Goal: Task Accomplishment & Management: Manage account settings

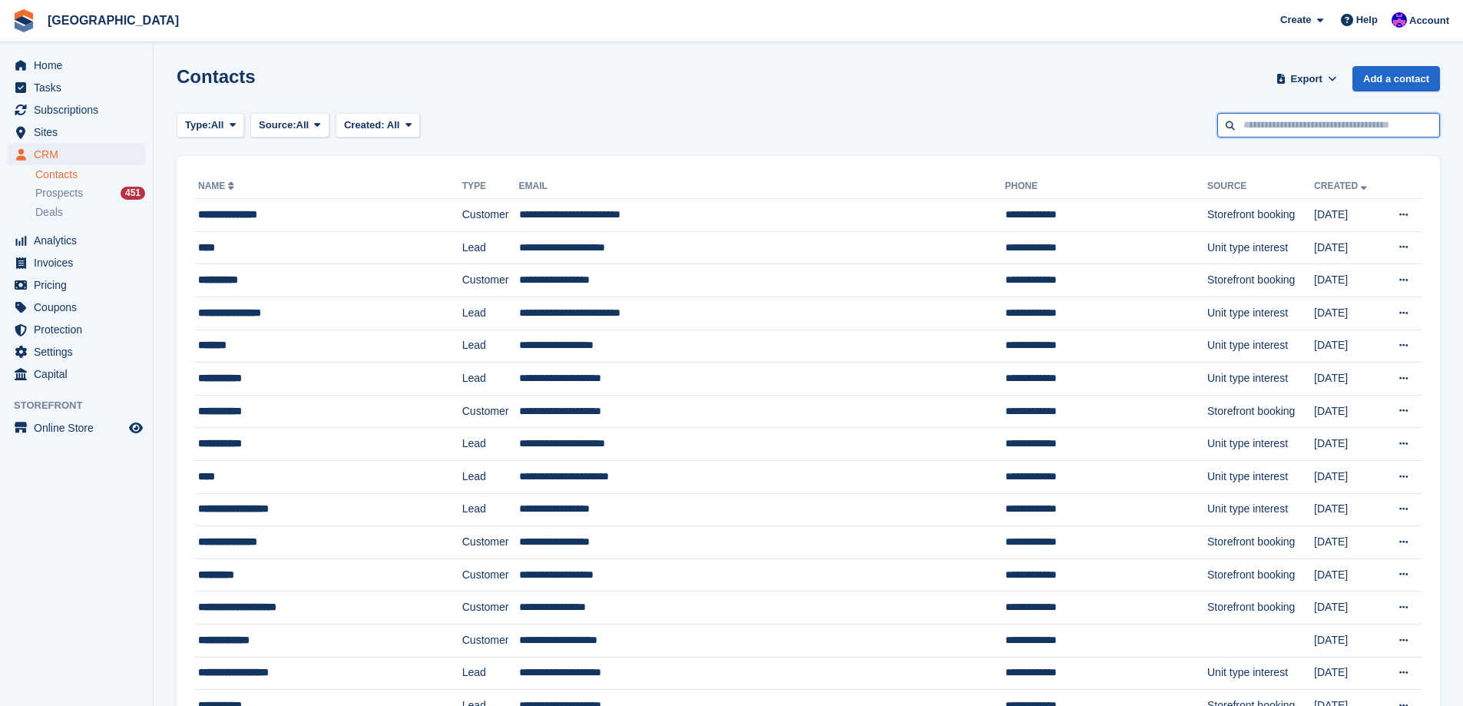
click at [1275, 118] on input "text" at bounding box center [1328, 125] width 223 height 25
type input "*****"
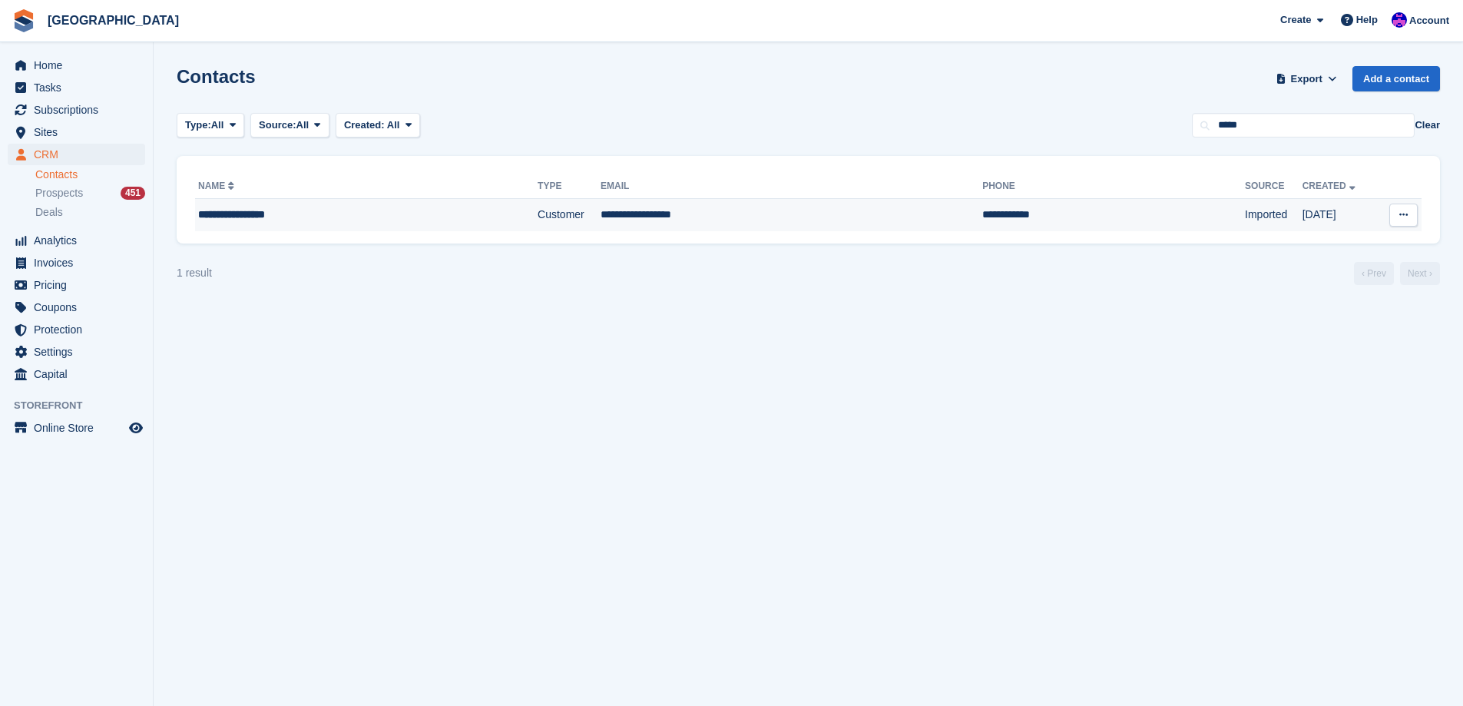
click at [435, 226] on td "**********" at bounding box center [366, 215] width 343 height 32
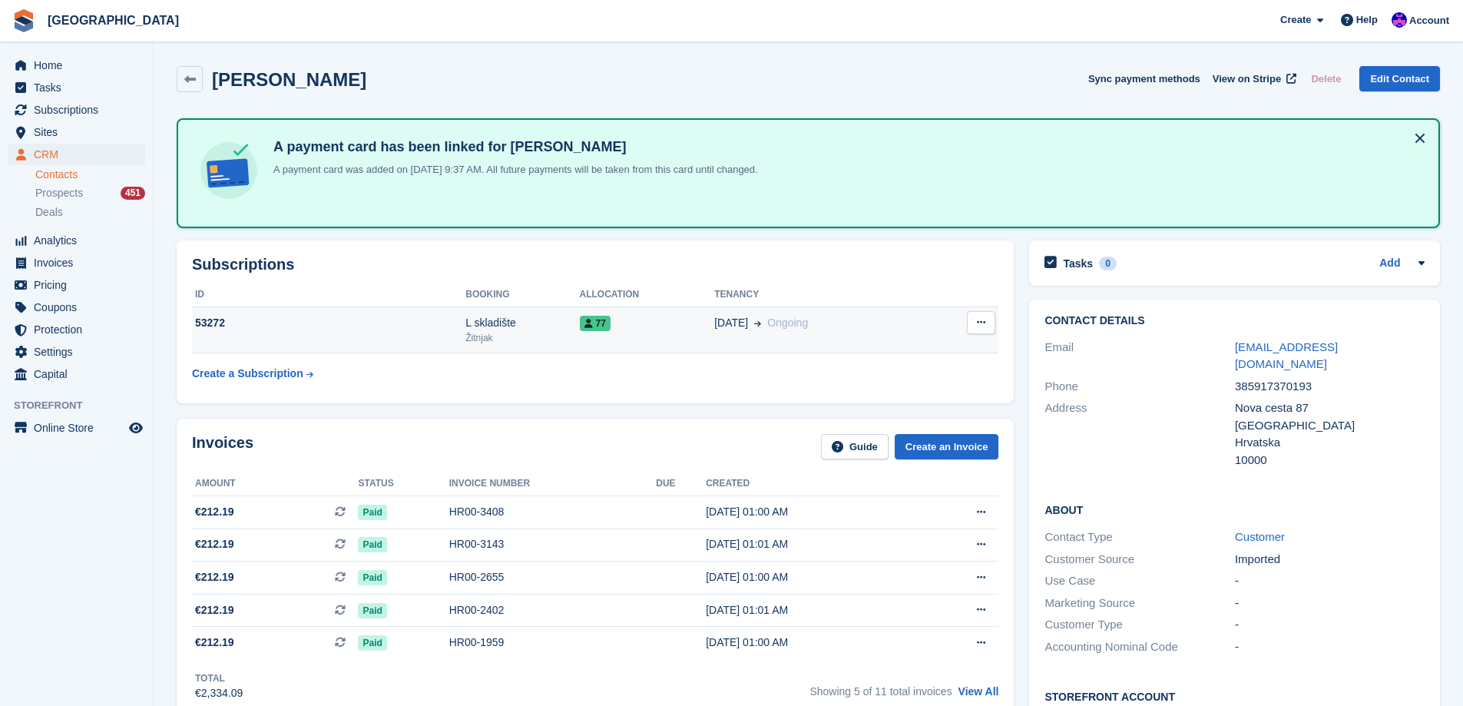
click at [981, 320] on icon at bounding box center [981, 322] width 8 height 10
click at [949, 355] on p "Cancel subscription" at bounding box center [922, 353] width 134 height 20
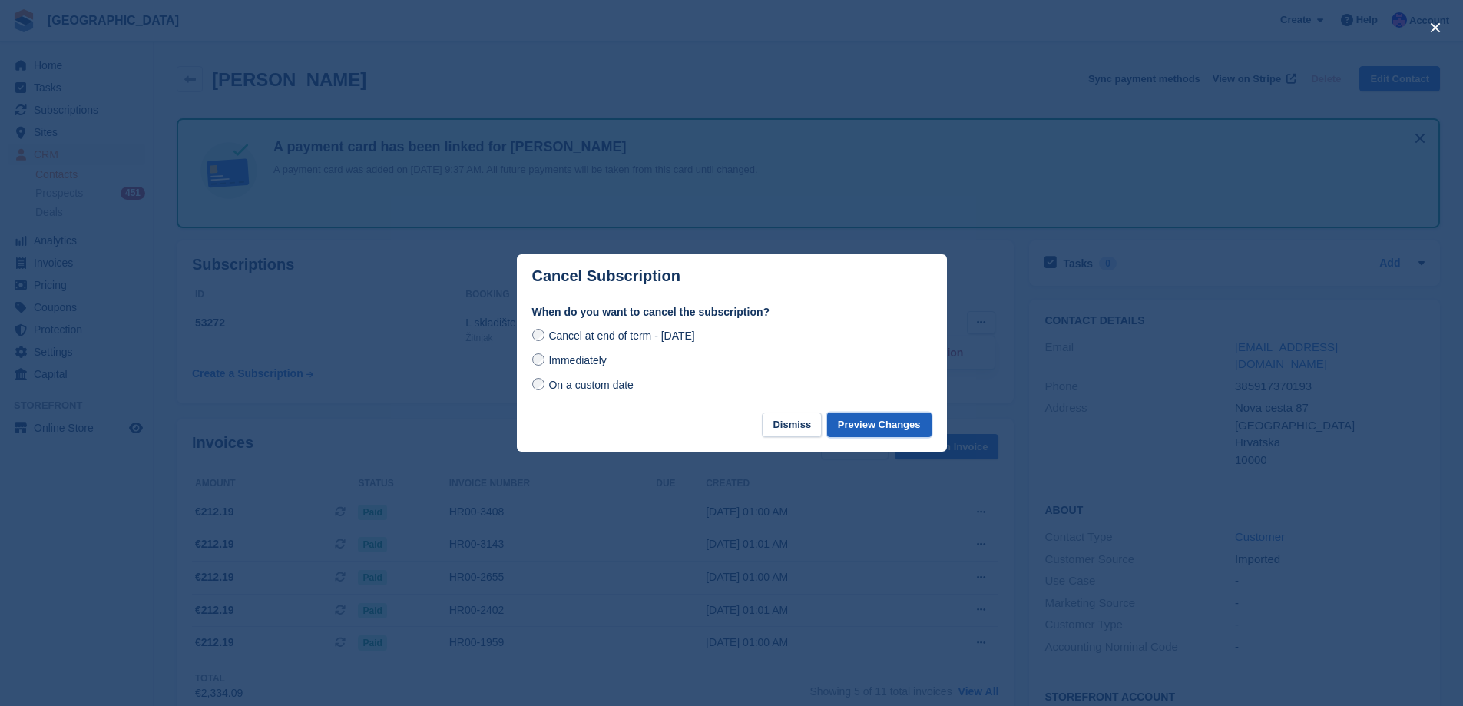
click at [884, 426] on button "Preview Changes" at bounding box center [879, 424] width 104 height 25
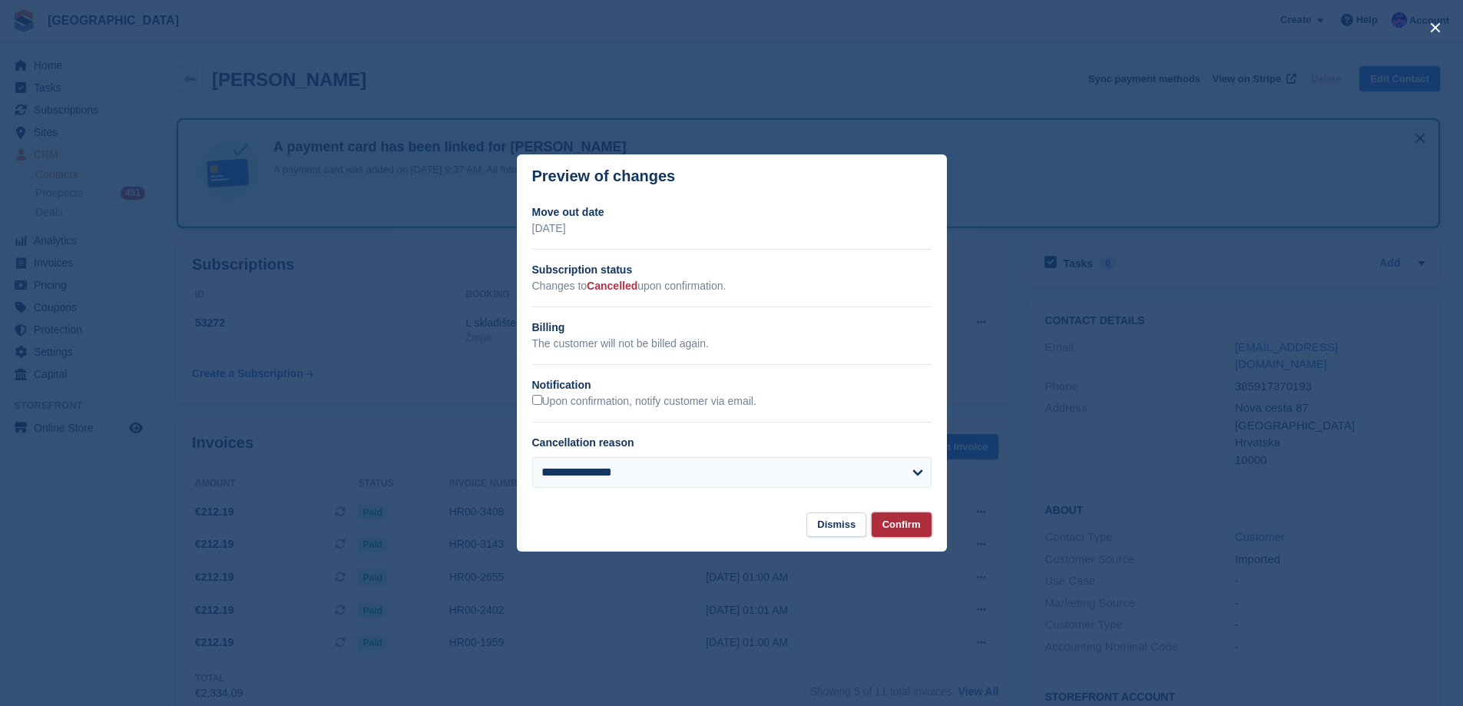
click at [905, 523] on button "Confirm" at bounding box center [902, 524] width 60 height 25
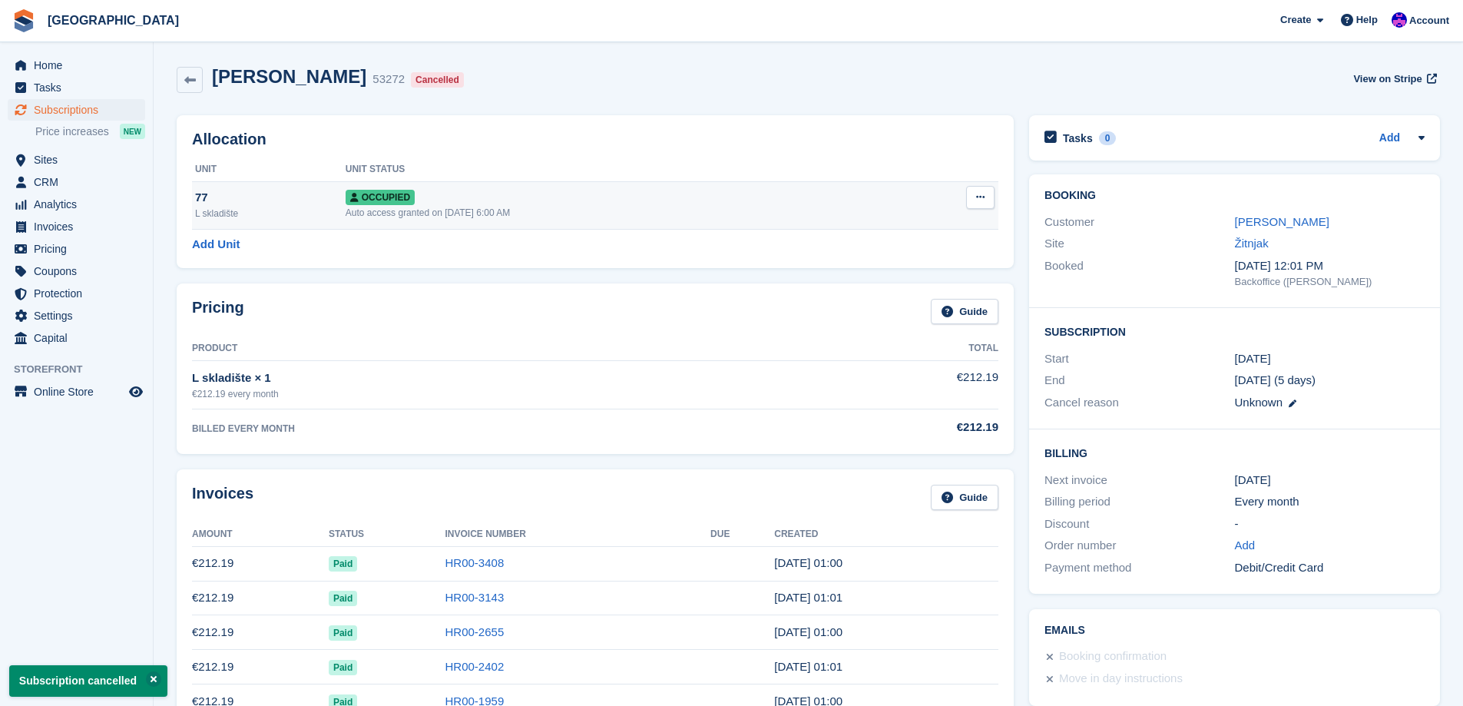
click at [980, 198] on icon at bounding box center [980, 197] width 8 height 10
click at [939, 271] on p "Deallocate" at bounding box center [921, 280] width 134 height 20
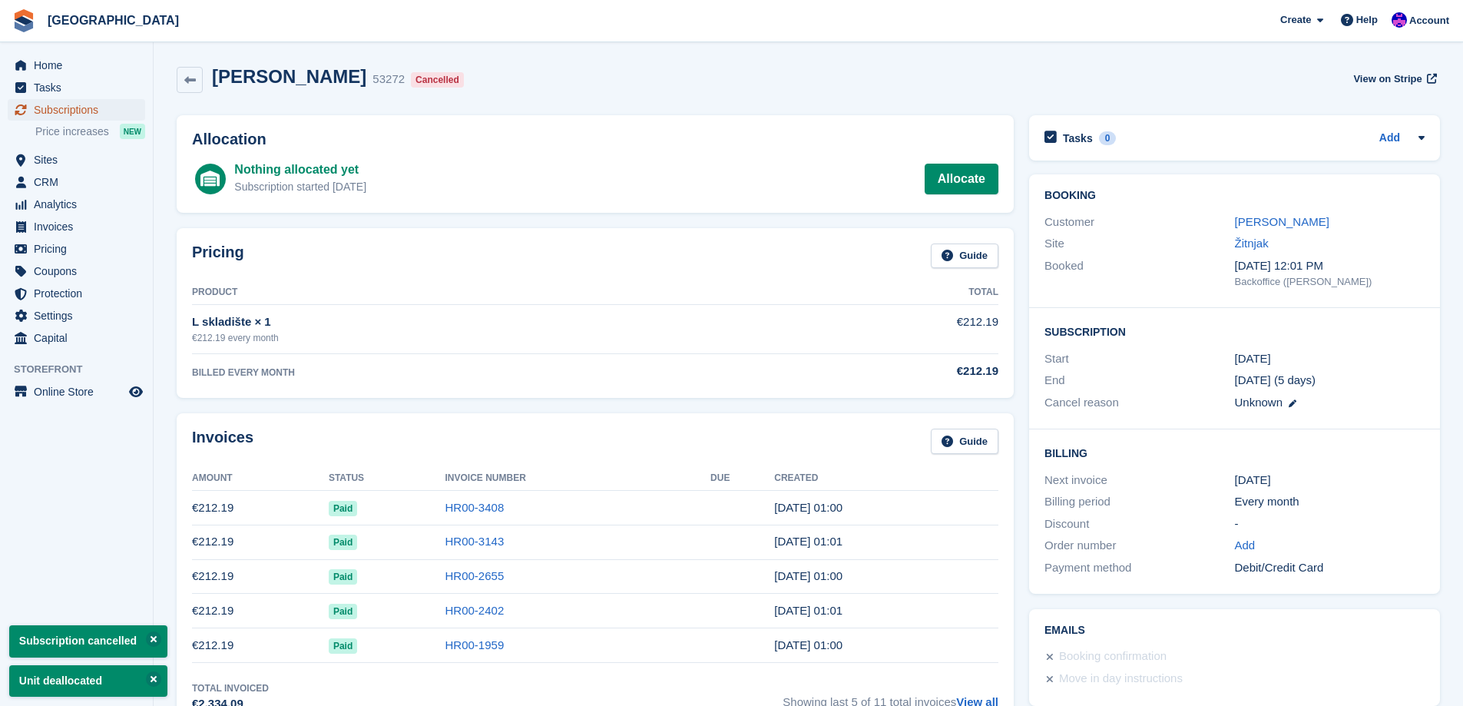
click at [68, 111] on span "Subscriptions" at bounding box center [80, 110] width 92 height 22
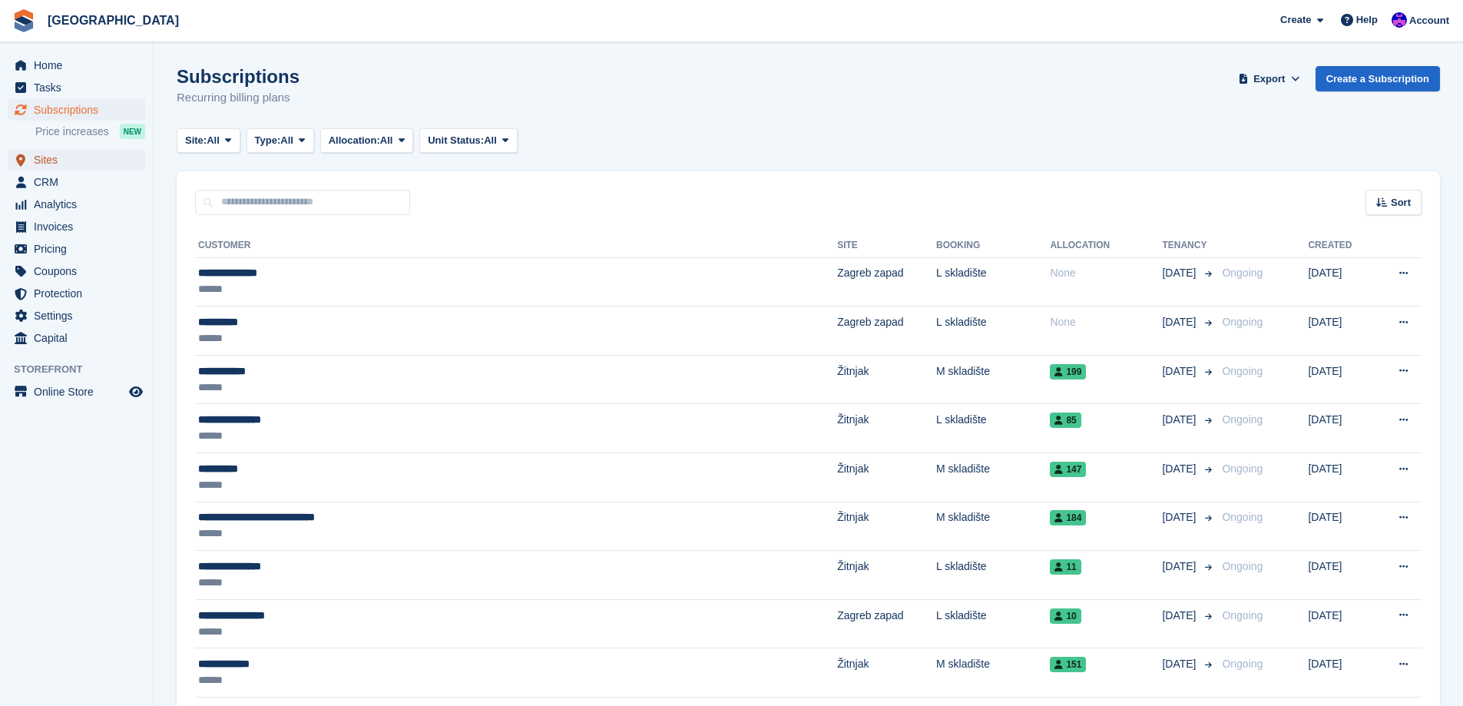
click at [78, 163] on span "Sites" at bounding box center [80, 160] width 92 height 22
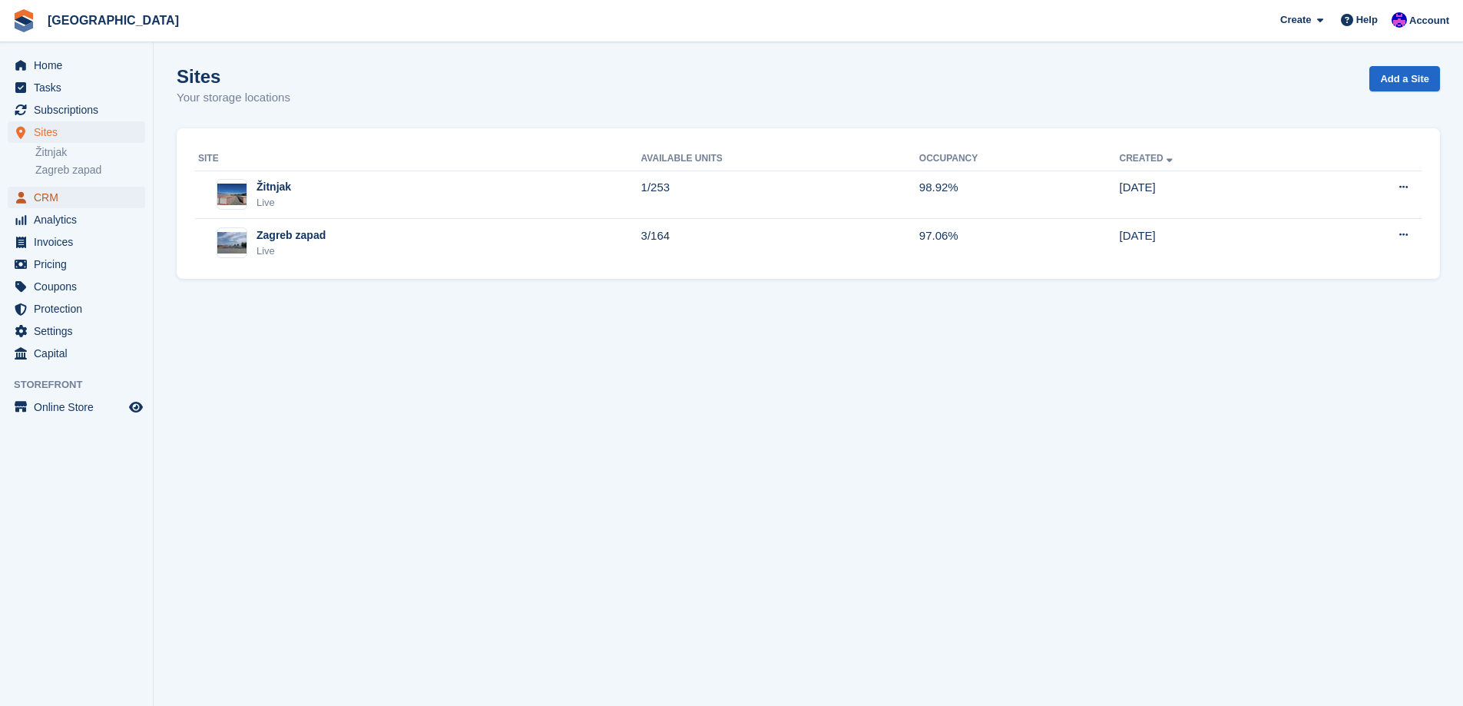
click at [65, 192] on span "CRM" at bounding box center [80, 198] width 92 height 22
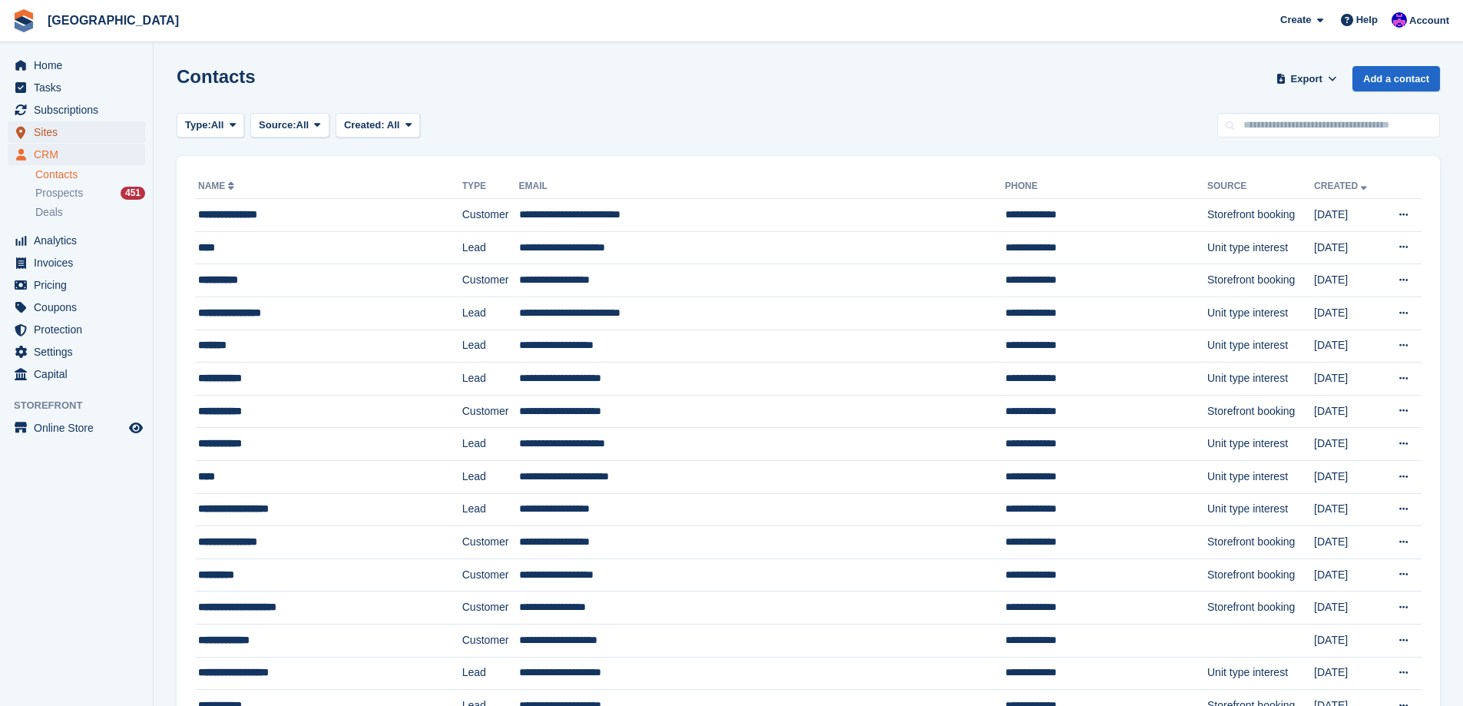
click at [62, 132] on span "Sites" at bounding box center [80, 132] width 92 height 22
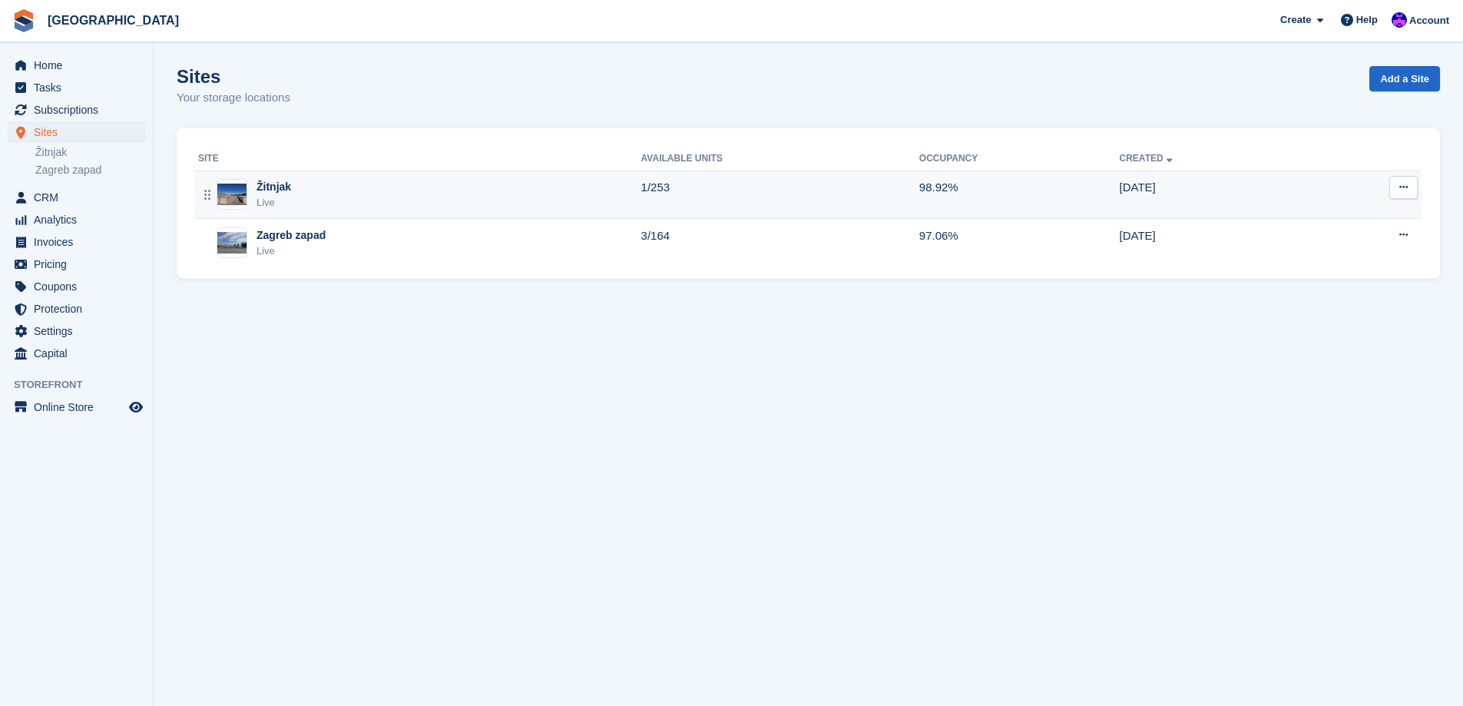
click at [401, 195] on div "Žitnjak Live" at bounding box center [419, 194] width 443 height 31
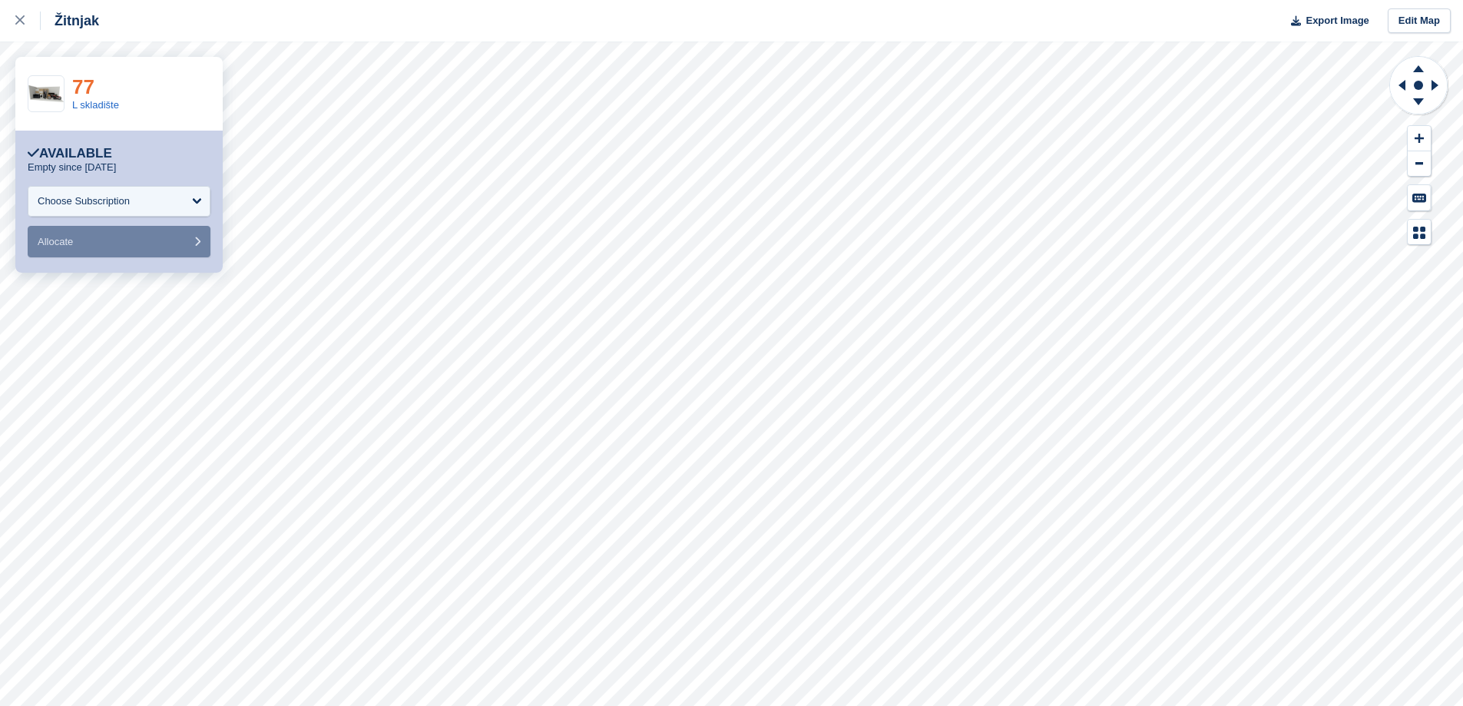
click at [88, 87] on link "77" at bounding box center [83, 86] width 22 height 23
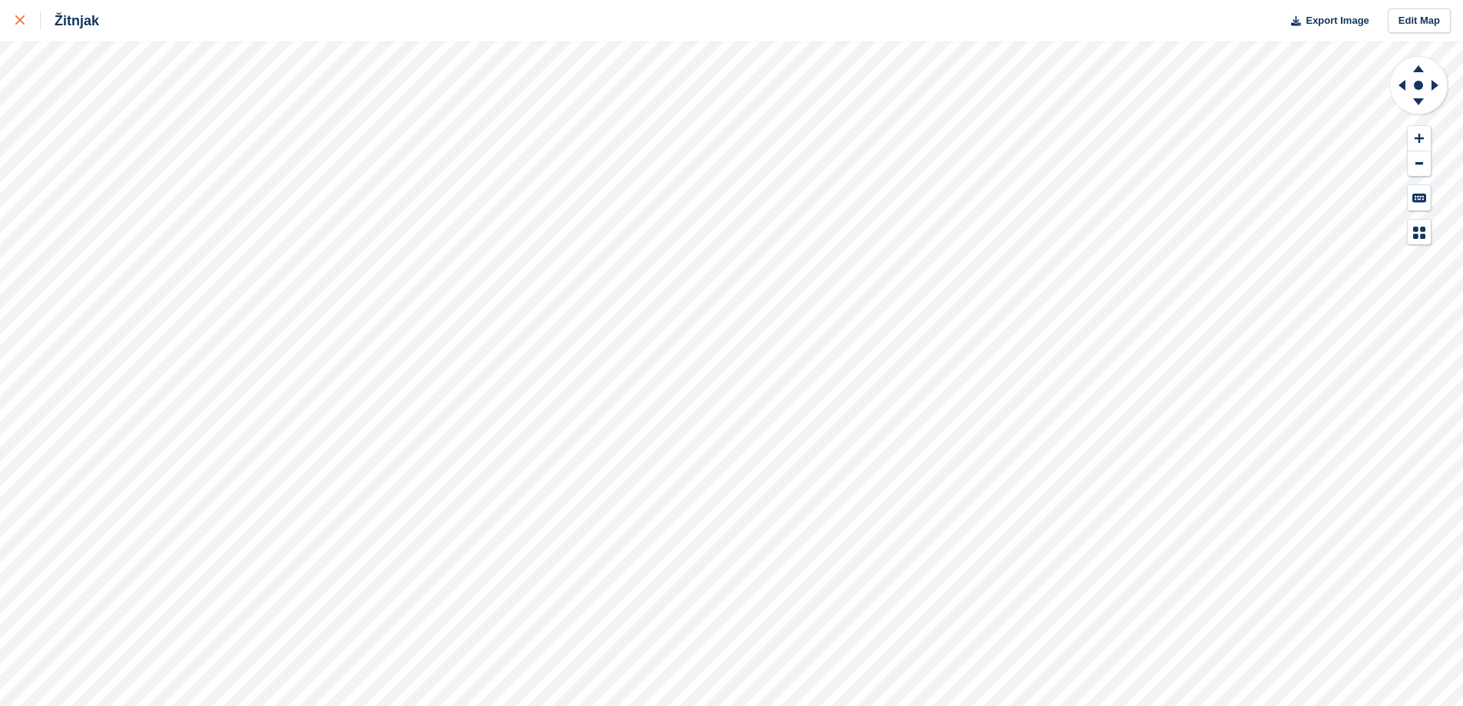
click at [25, 33] on link at bounding box center [20, 20] width 41 height 41
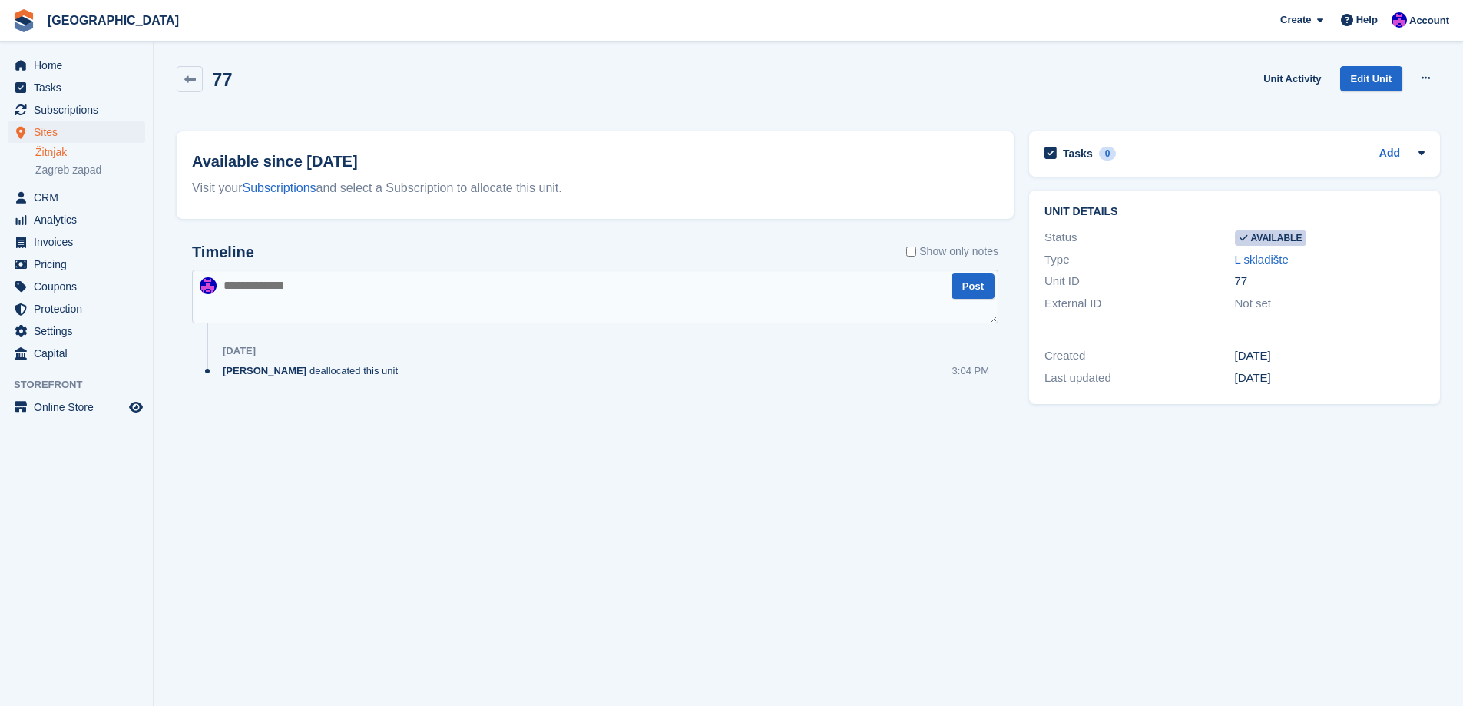
click at [1432, 74] on button at bounding box center [1426, 78] width 28 height 23
click at [1355, 108] on p "Make unavailable" at bounding box center [1367, 108] width 134 height 20
click at [41, 58] on span "Home" at bounding box center [80, 66] width 92 height 22
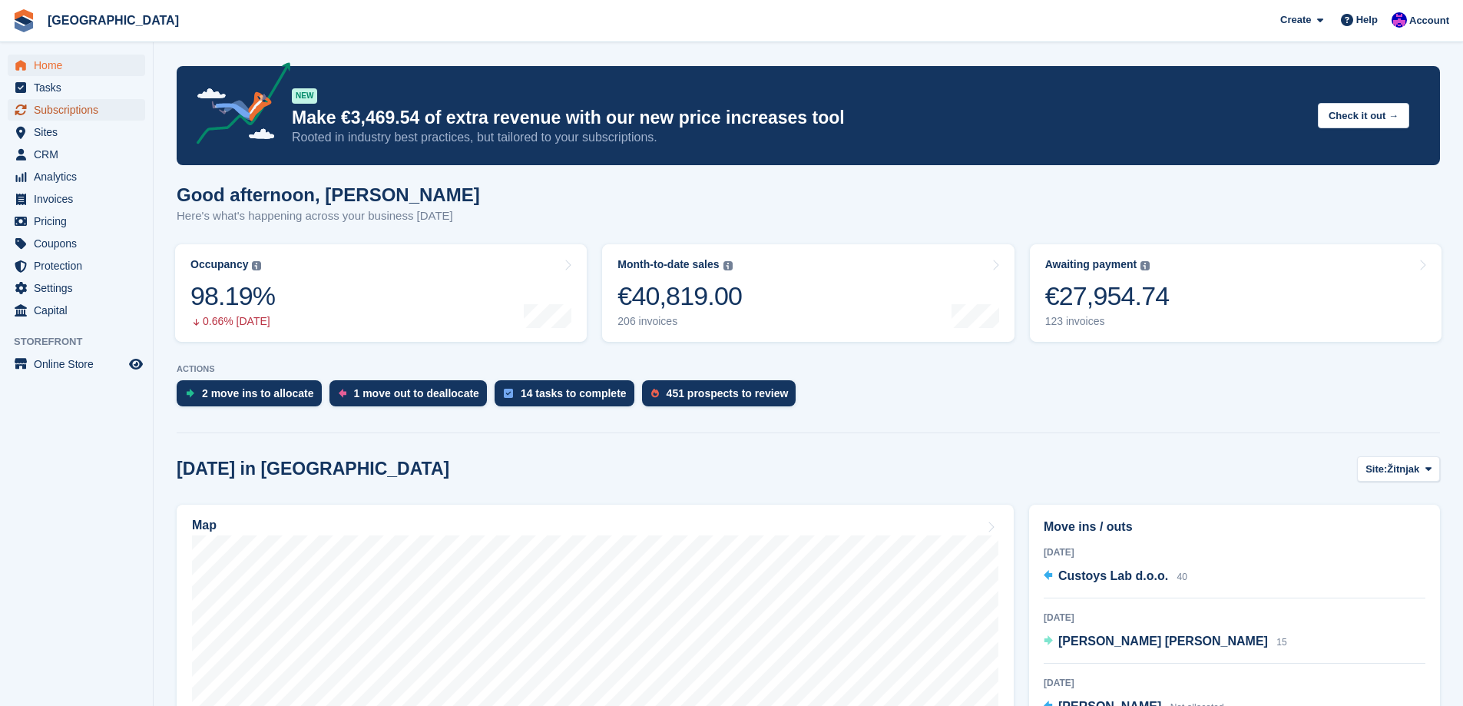
click at [86, 115] on span "Subscriptions" at bounding box center [80, 110] width 92 height 22
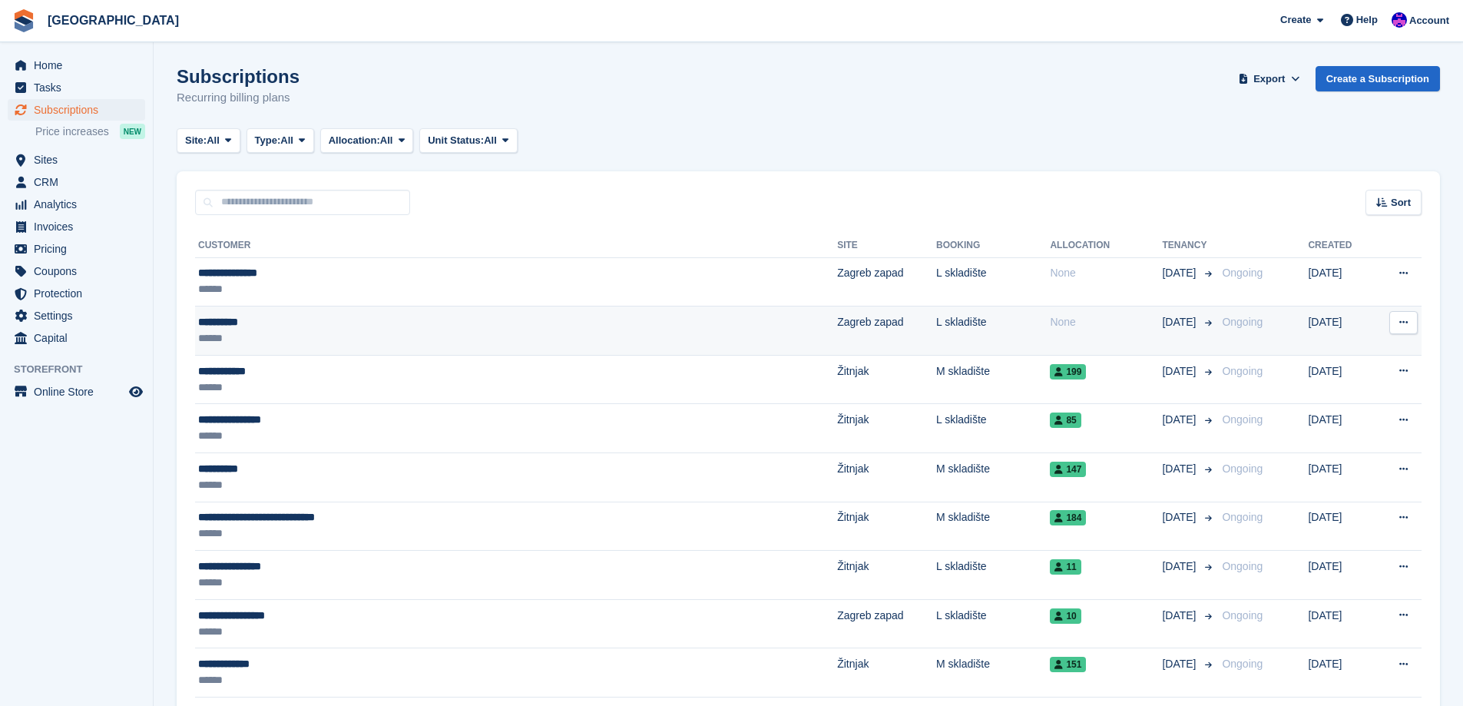
click at [392, 337] on div "******" at bounding box center [412, 338] width 428 height 16
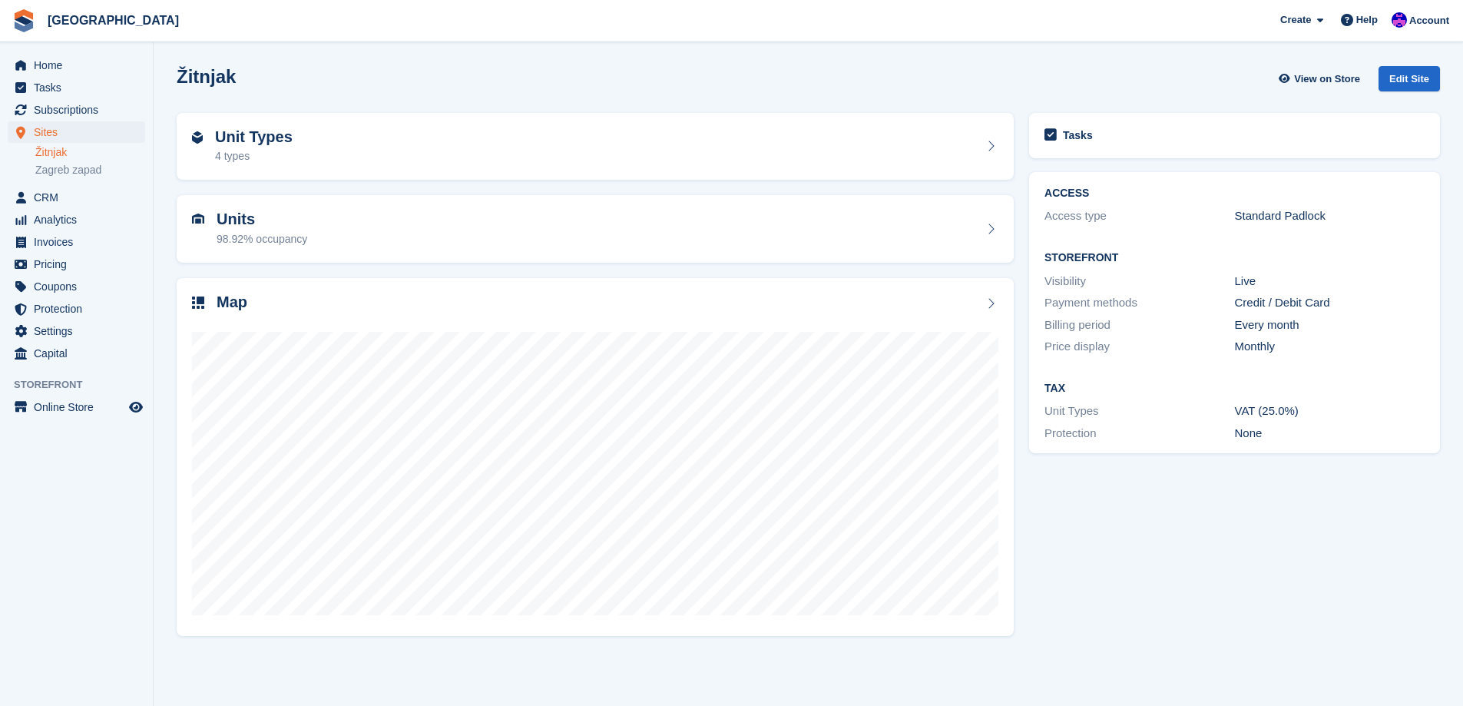
click at [258, 148] on div "4 types" at bounding box center [254, 156] width 78 height 16
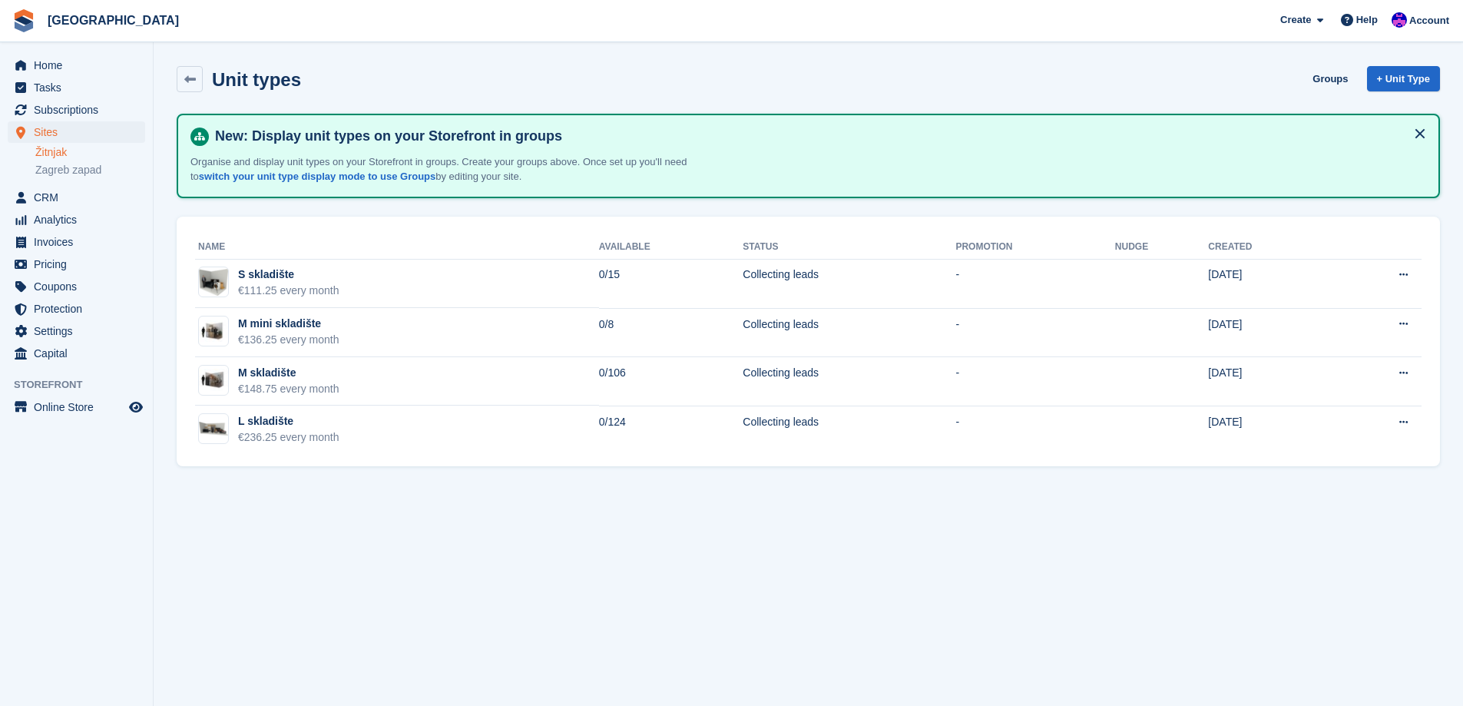
click at [75, 172] on link "Zagreb zapad" at bounding box center [90, 170] width 110 height 15
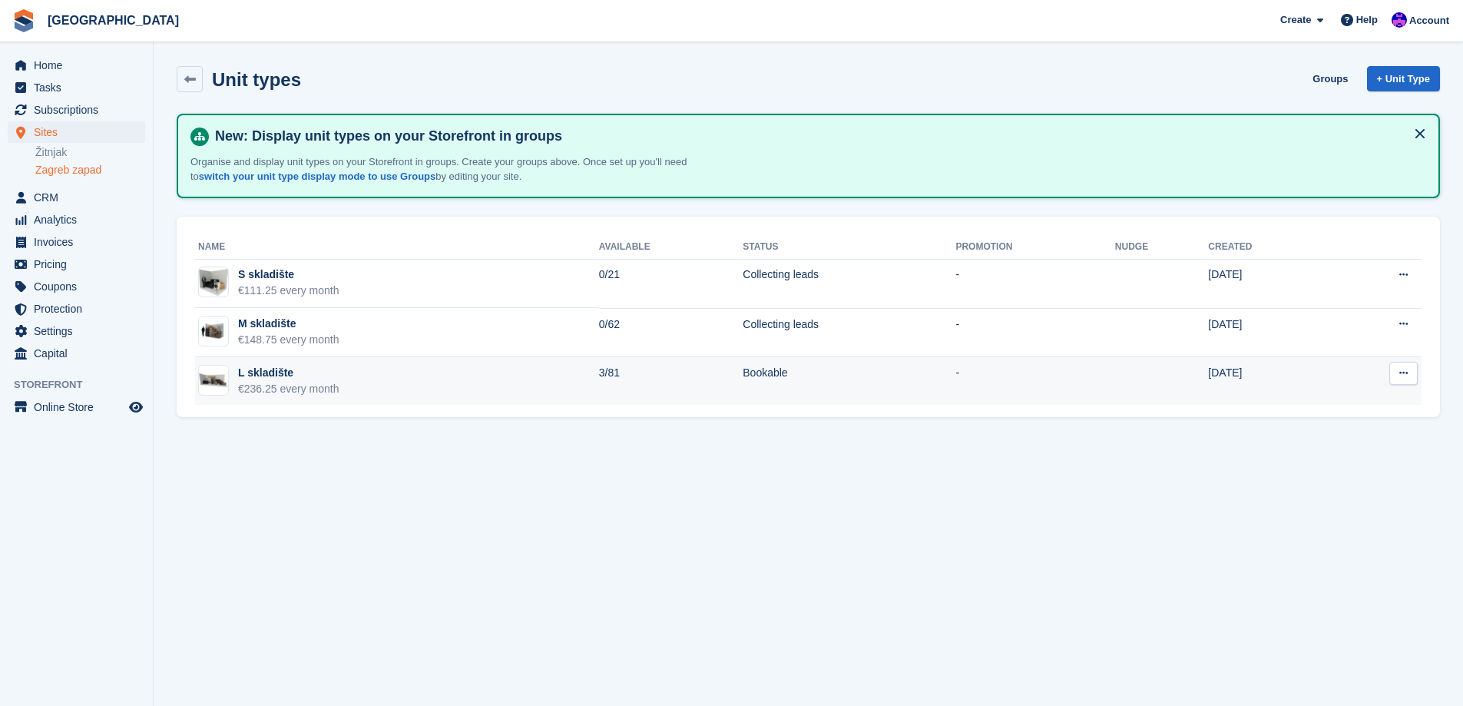
click at [1397, 376] on button at bounding box center [1403, 373] width 28 height 23
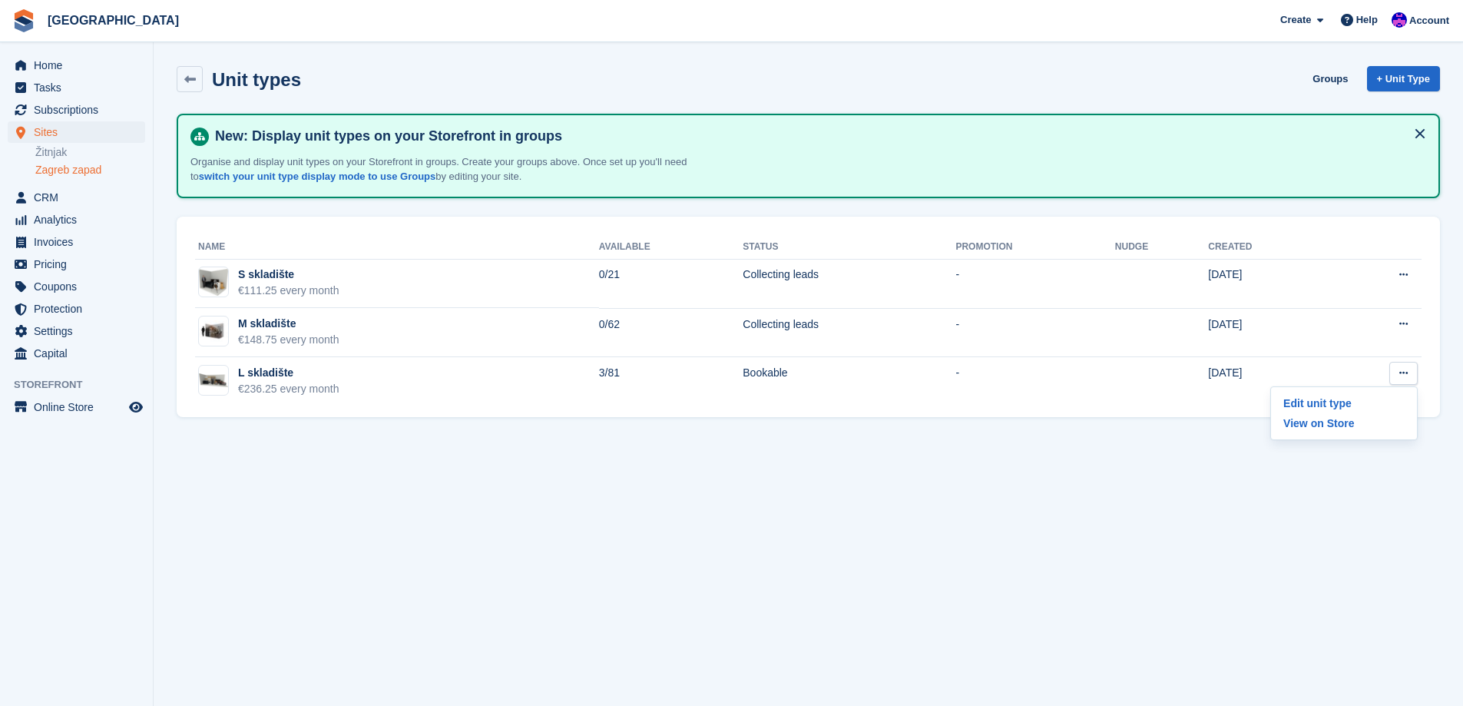
click at [1062, 517] on section "Unit types Groups + Unit Type New: Display unit types on your Storefront in gro…" at bounding box center [809, 353] width 1310 height 706
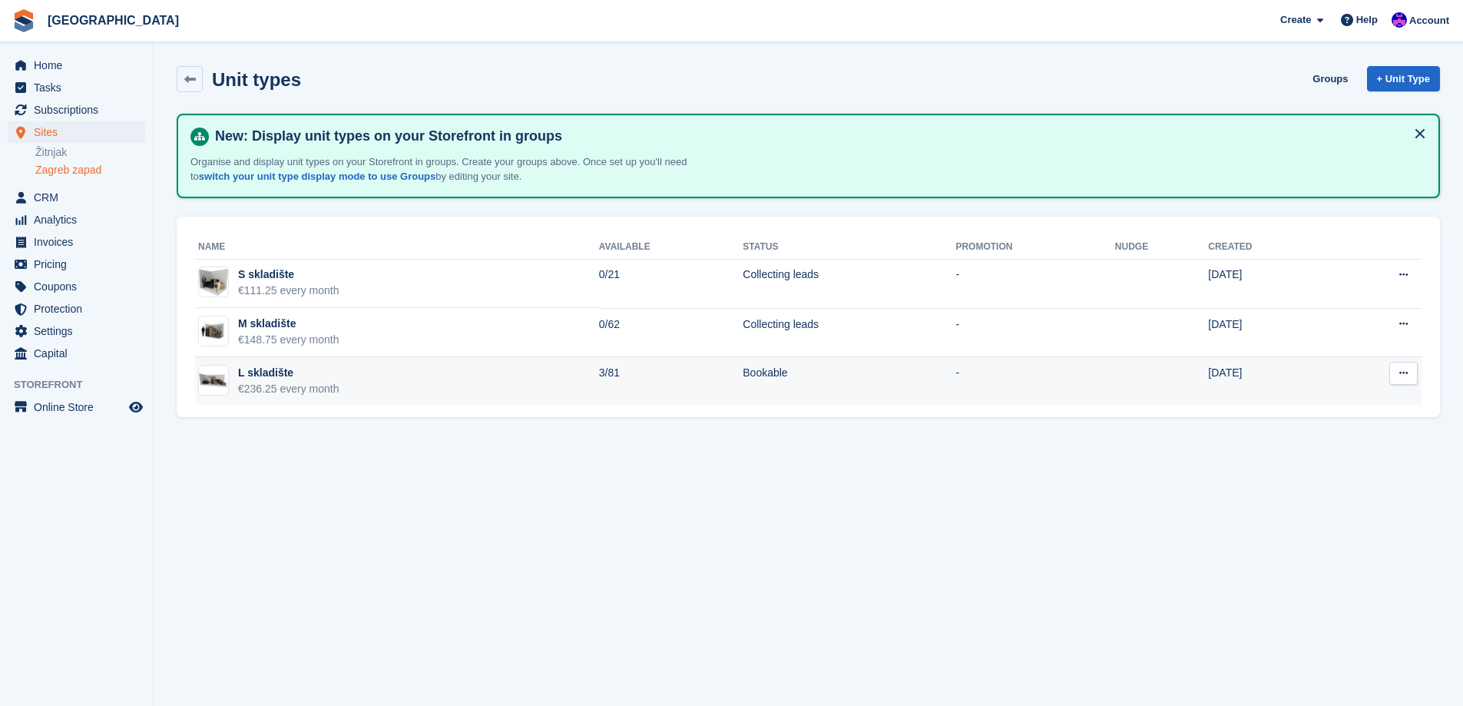
click at [826, 373] on td "Bookable" at bounding box center [849, 381] width 213 height 48
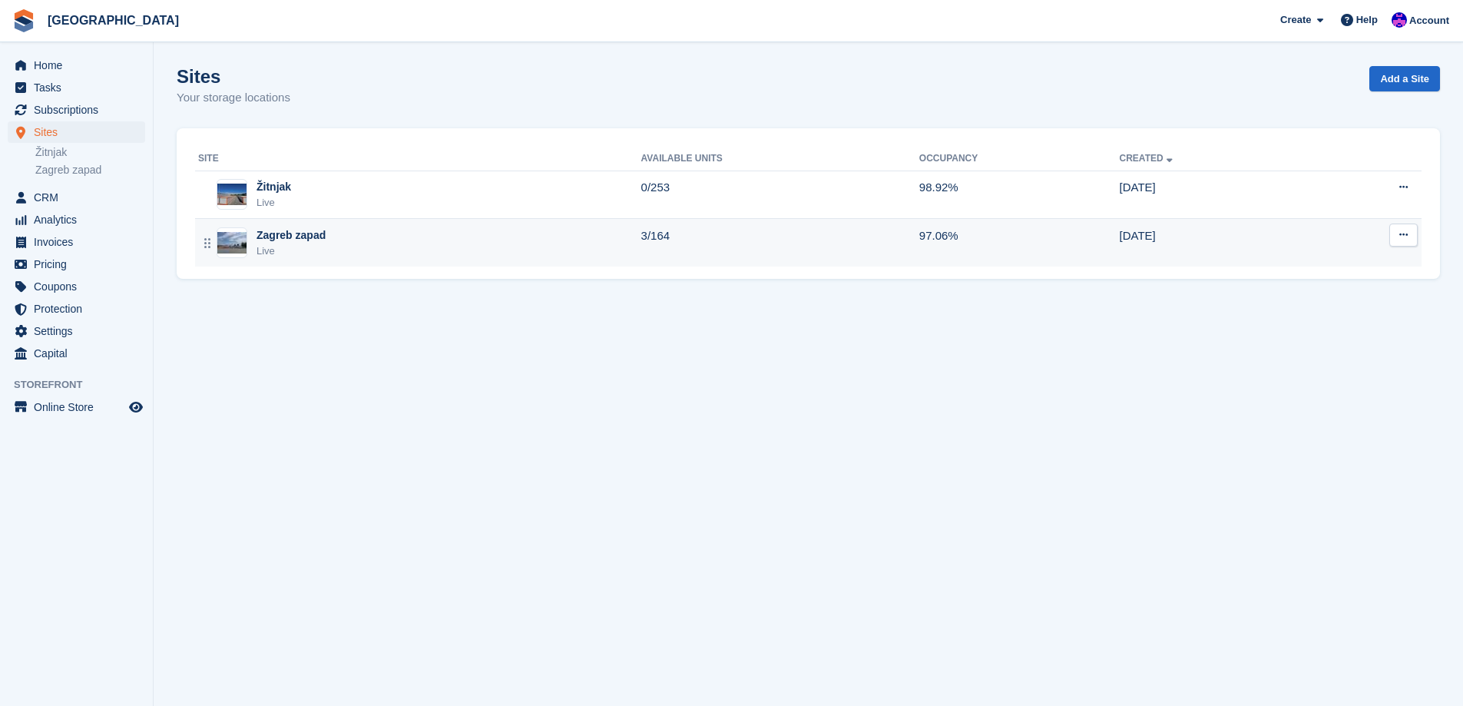
click at [316, 240] on div "Zagreb zapad" at bounding box center [291, 235] width 69 height 16
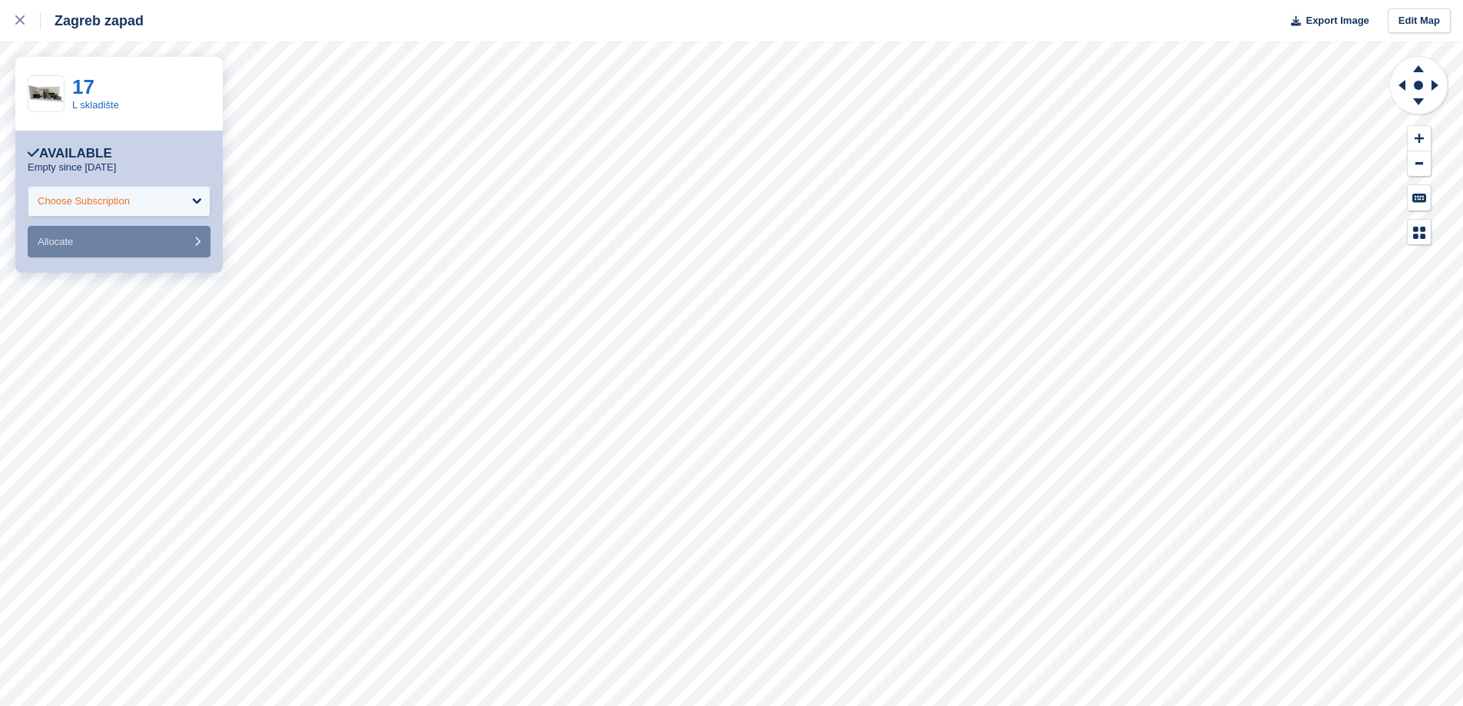
click at [144, 200] on div "Choose Subscription" at bounding box center [119, 201] width 183 height 31
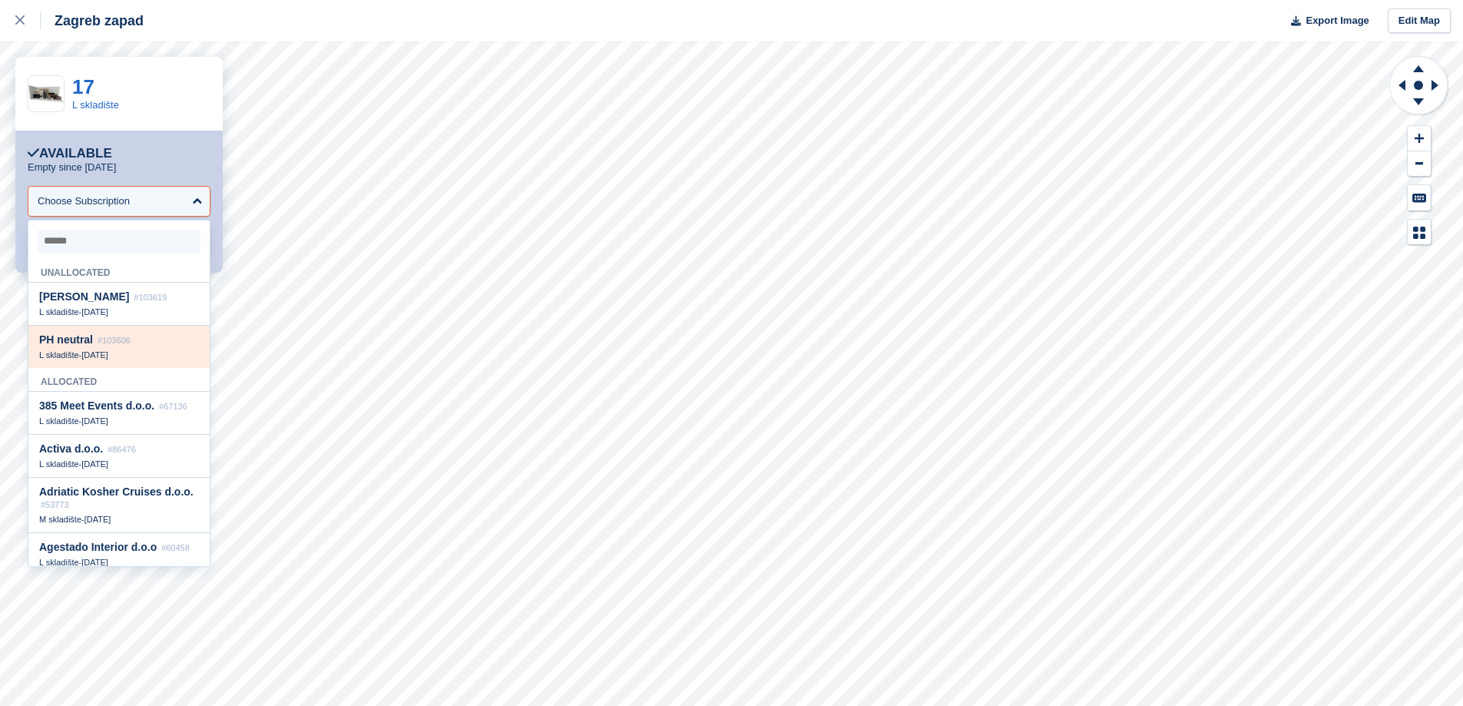
click at [107, 337] on span "#103606" at bounding box center [114, 340] width 33 height 9
select select "******"
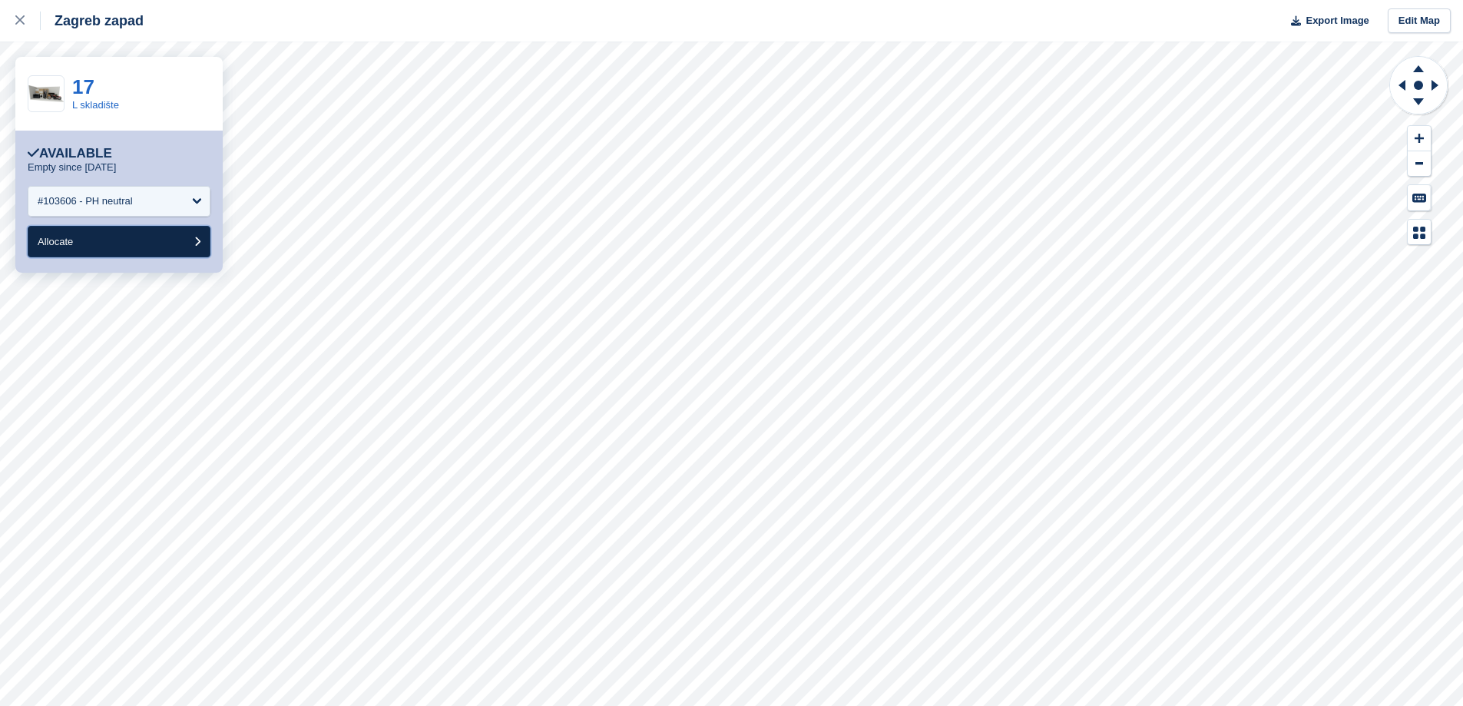
click at [135, 253] on button "Allocate" at bounding box center [119, 241] width 183 height 31
click at [188, 205] on div "Choose Subscription" at bounding box center [119, 201] width 183 height 31
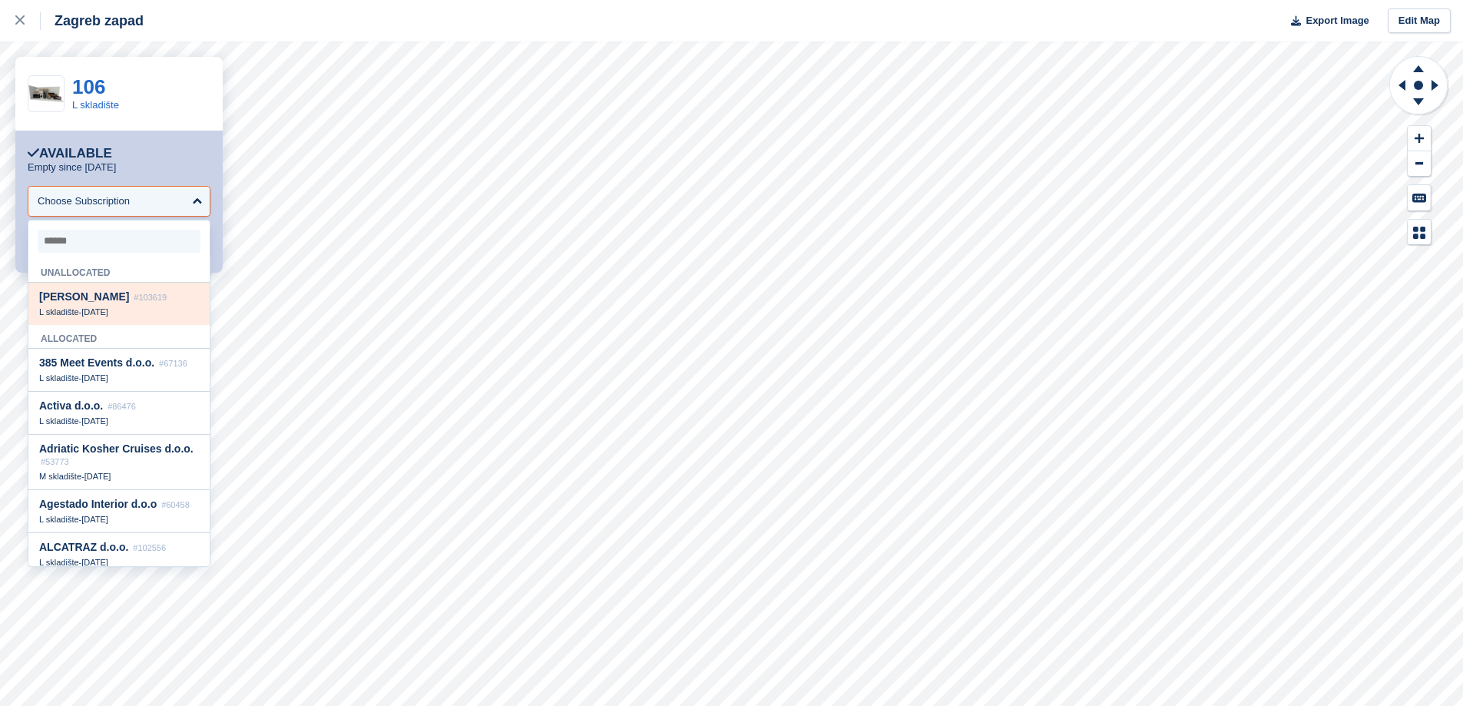
click at [149, 302] on span "#103619" at bounding box center [150, 297] width 33 height 9
select select "******"
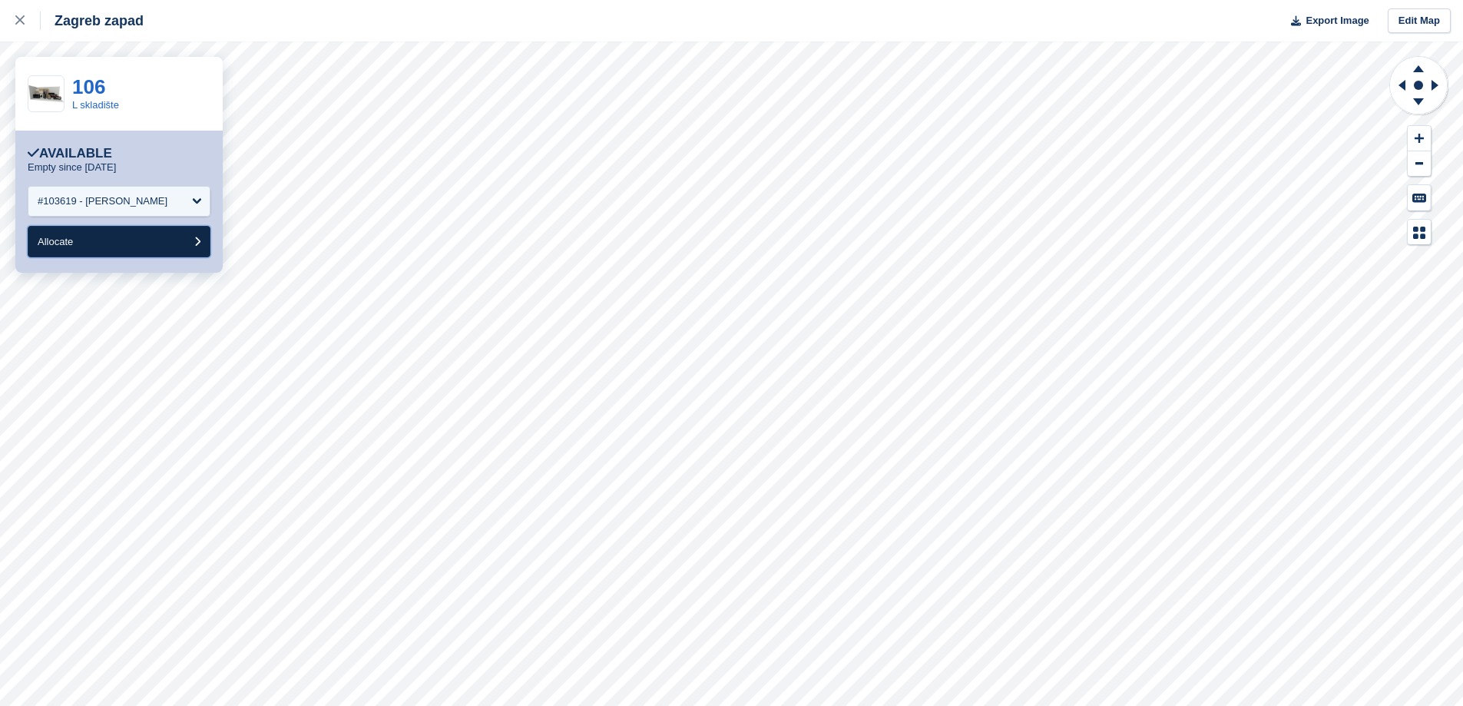
click at [121, 233] on button "Allocate" at bounding box center [119, 241] width 183 height 31
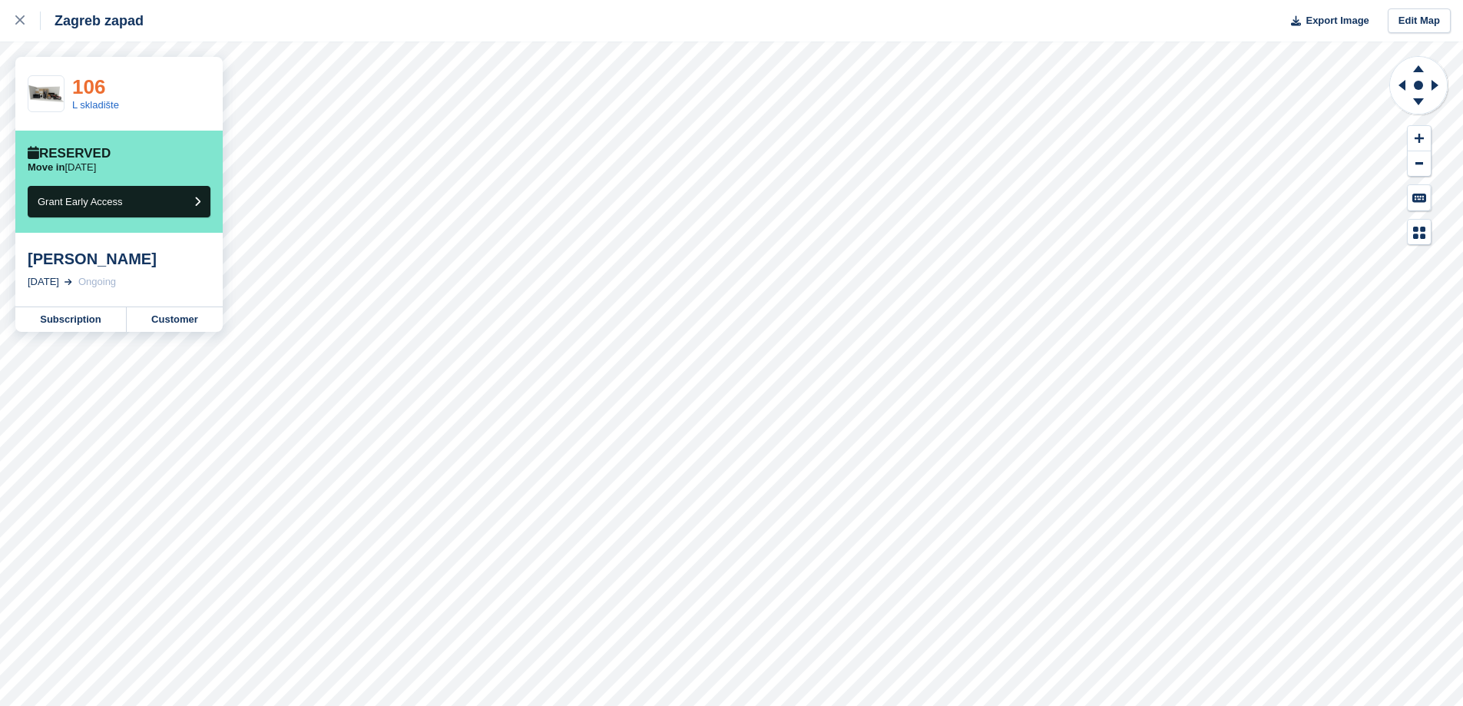
click at [97, 82] on link "106" at bounding box center [88, 86] width 33 height 23
click at [22, 26] on div at bounding box center [27, 21] width 25 height 18
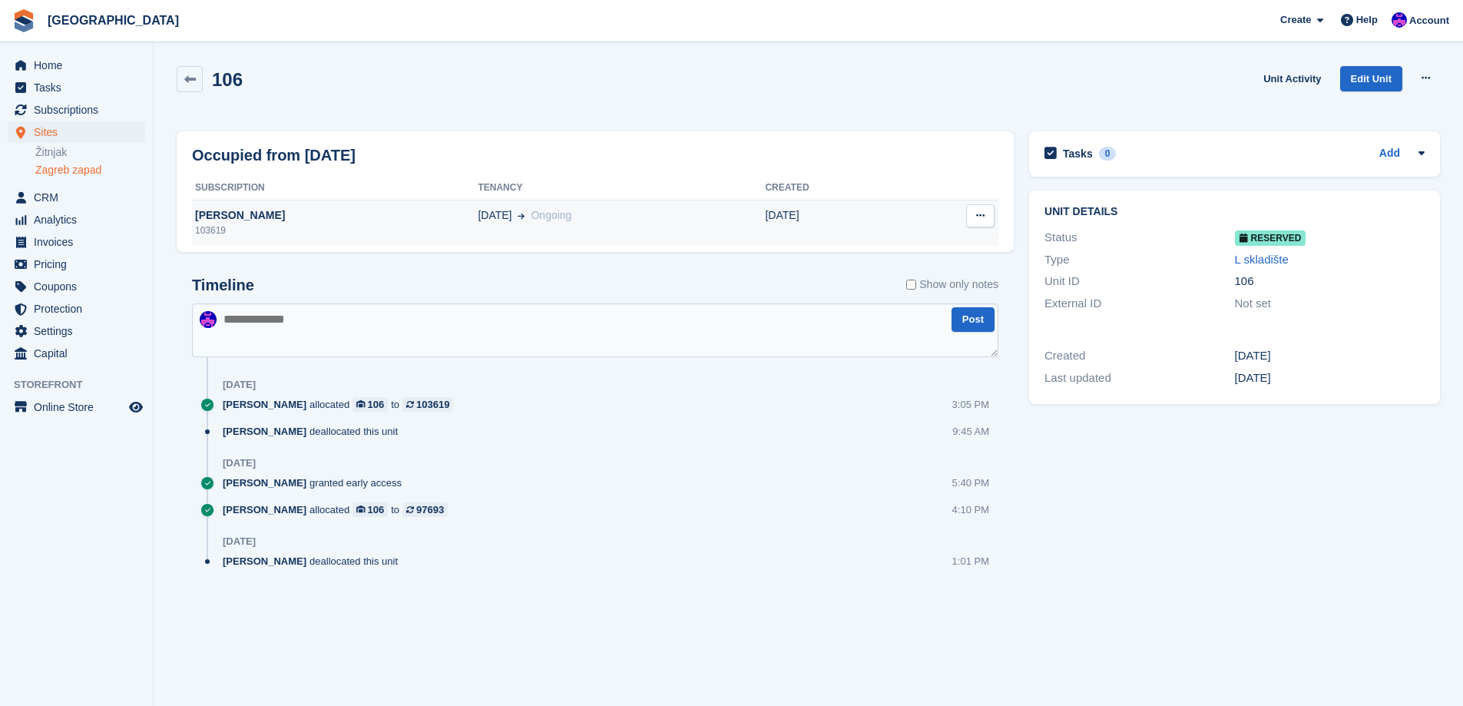
click at [275, 222] on div "Martina Markota" at bounding box center [335, 215] width 286 height 16
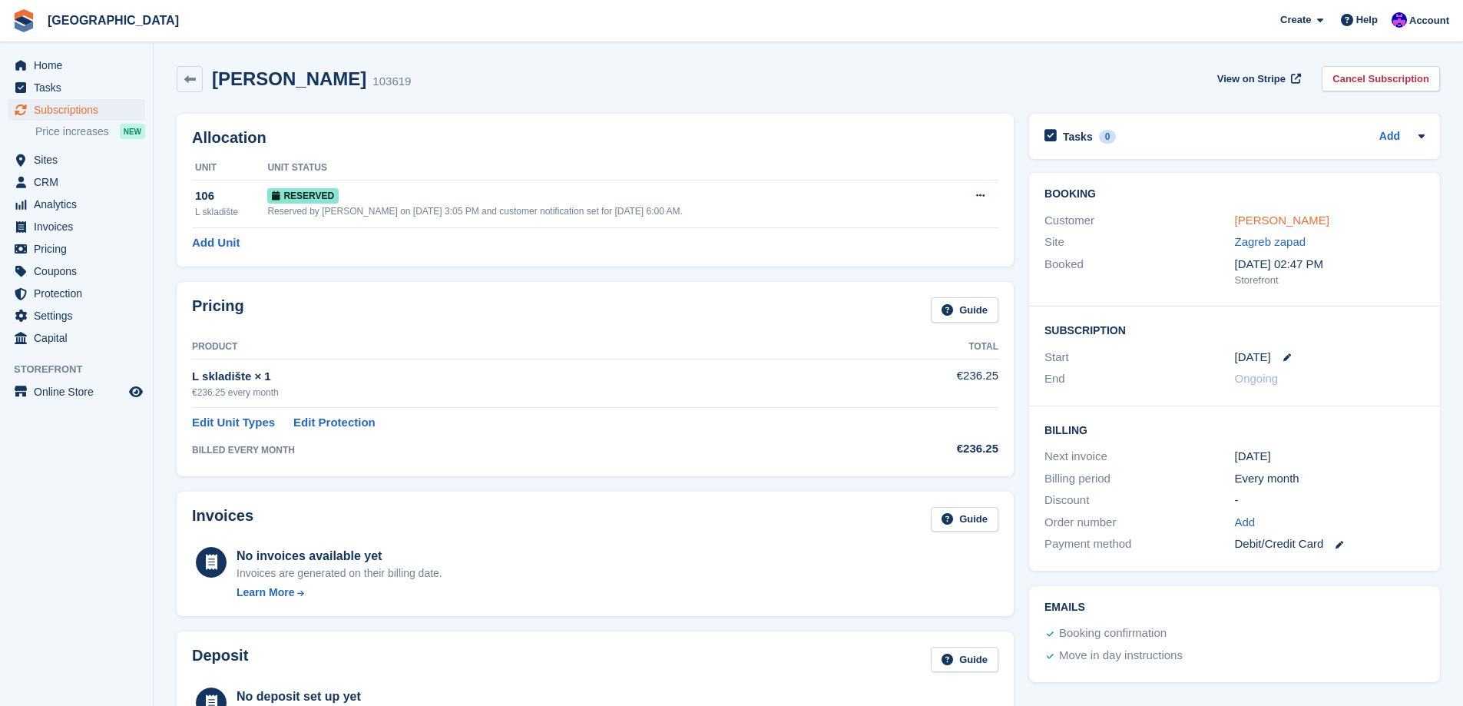
click at [1273, 220] on link "[PERSON_NAME]" at bounding box center [1282, 220] width 94 height 13
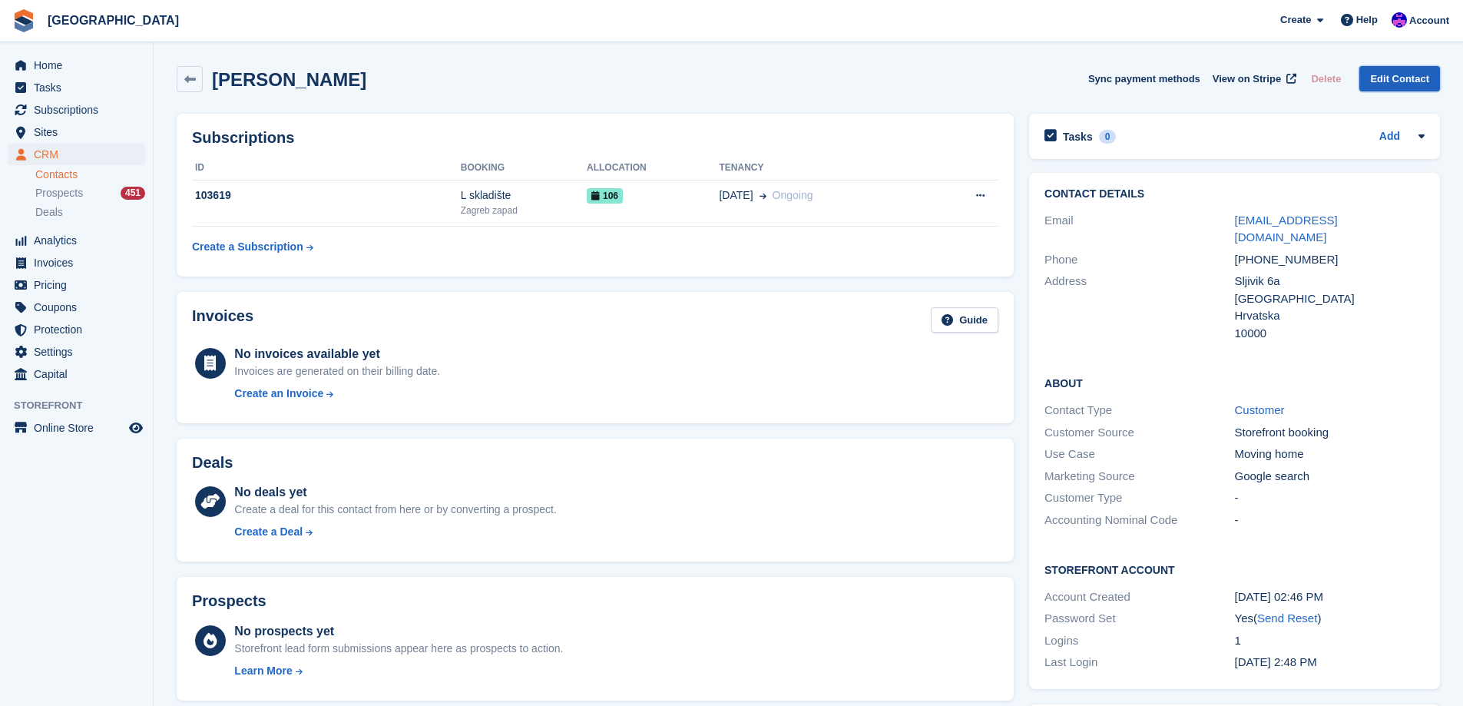
click at [1392, 75] on link "Edit Contact" at bounding box center [1399, 78] width 81 height 25
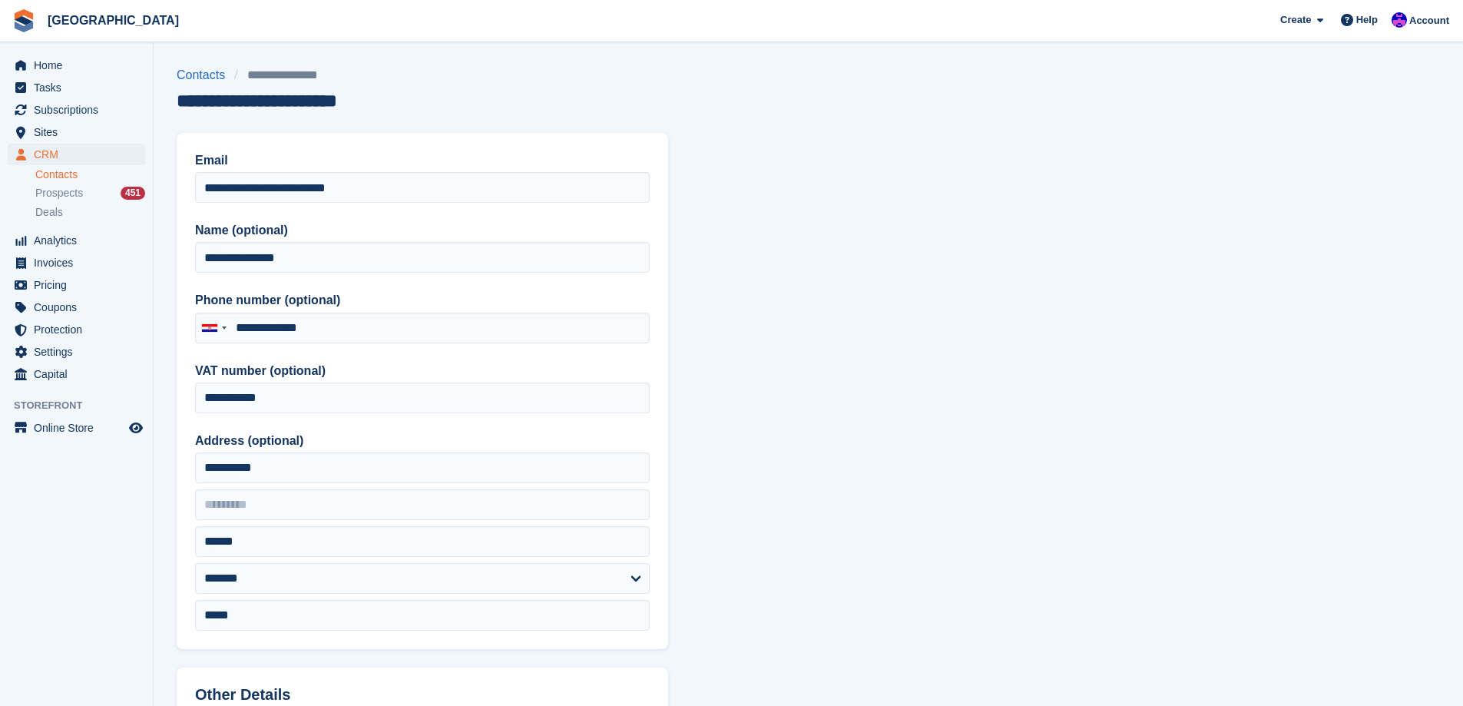
type input "**********"
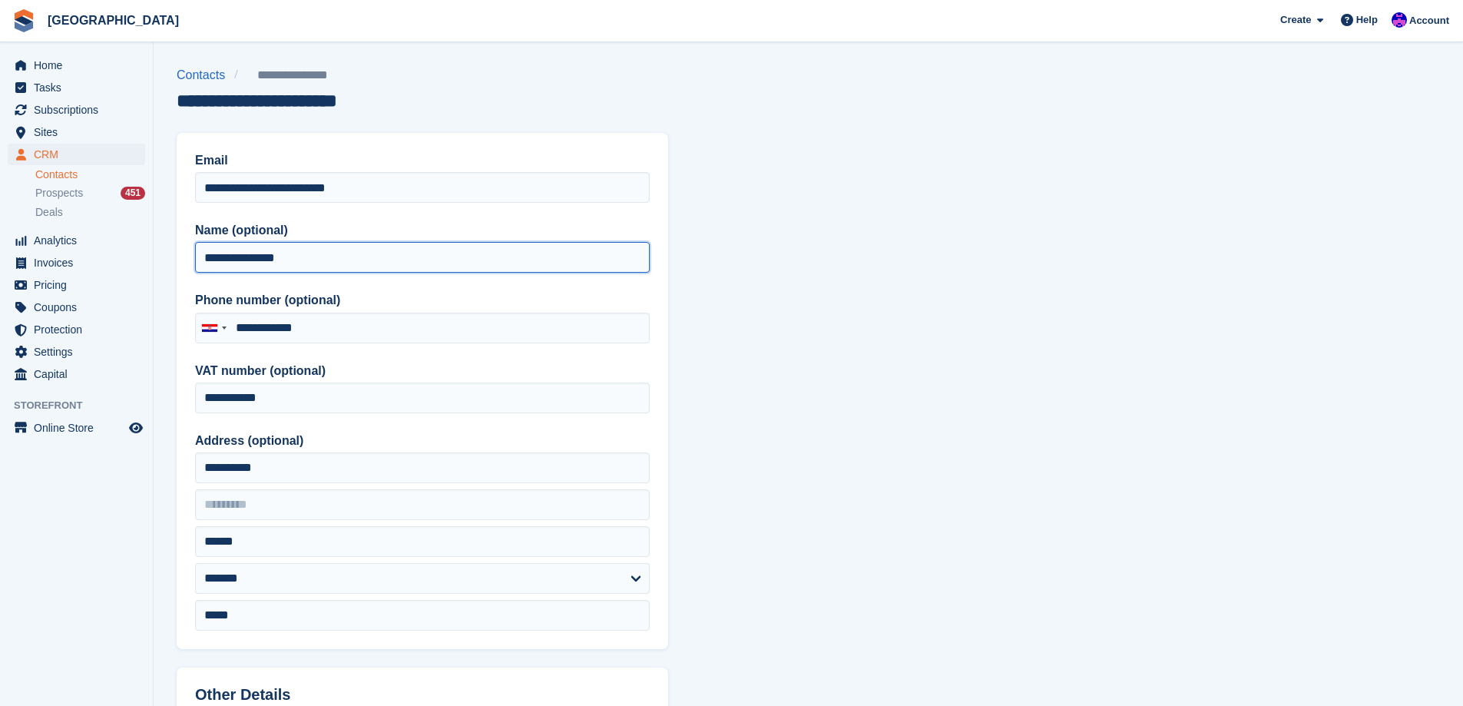
drag, startPoint x: 343, startPoint y: 254, endPoint x: 158, endPoint y: 265, distance: 185.4
click at [162, 265] on section "**********" at bounding box center [809, 654] width 1310 height 1309
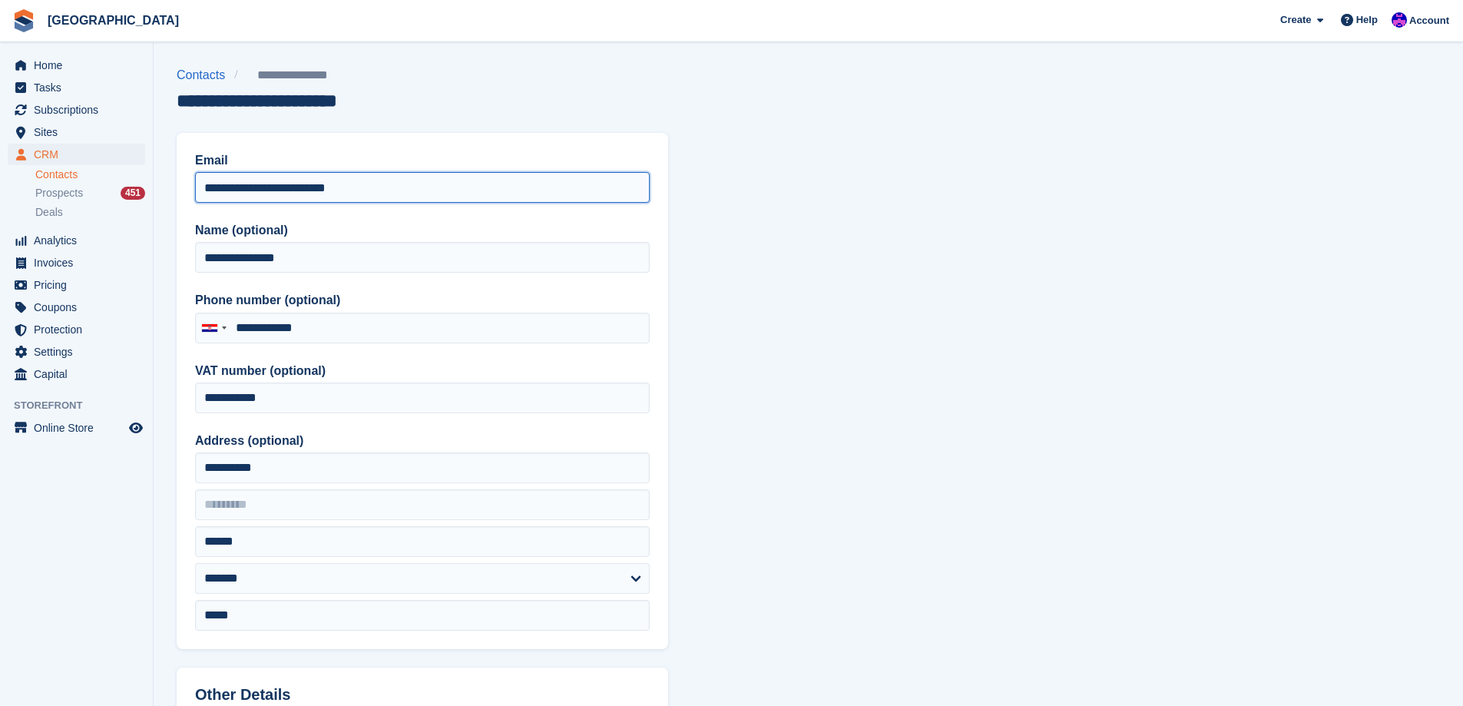
drag, startPoint x: 404, startPoint y: 195, endPoint x: 25, endPoint y: 205, distance: 378.8
click at [22, 205] on div "Home Tasks Subscriptions Subscriptions Subscriptions Price increases NEW Price …" at bounding box center [731, 654] width 1463 height 1309
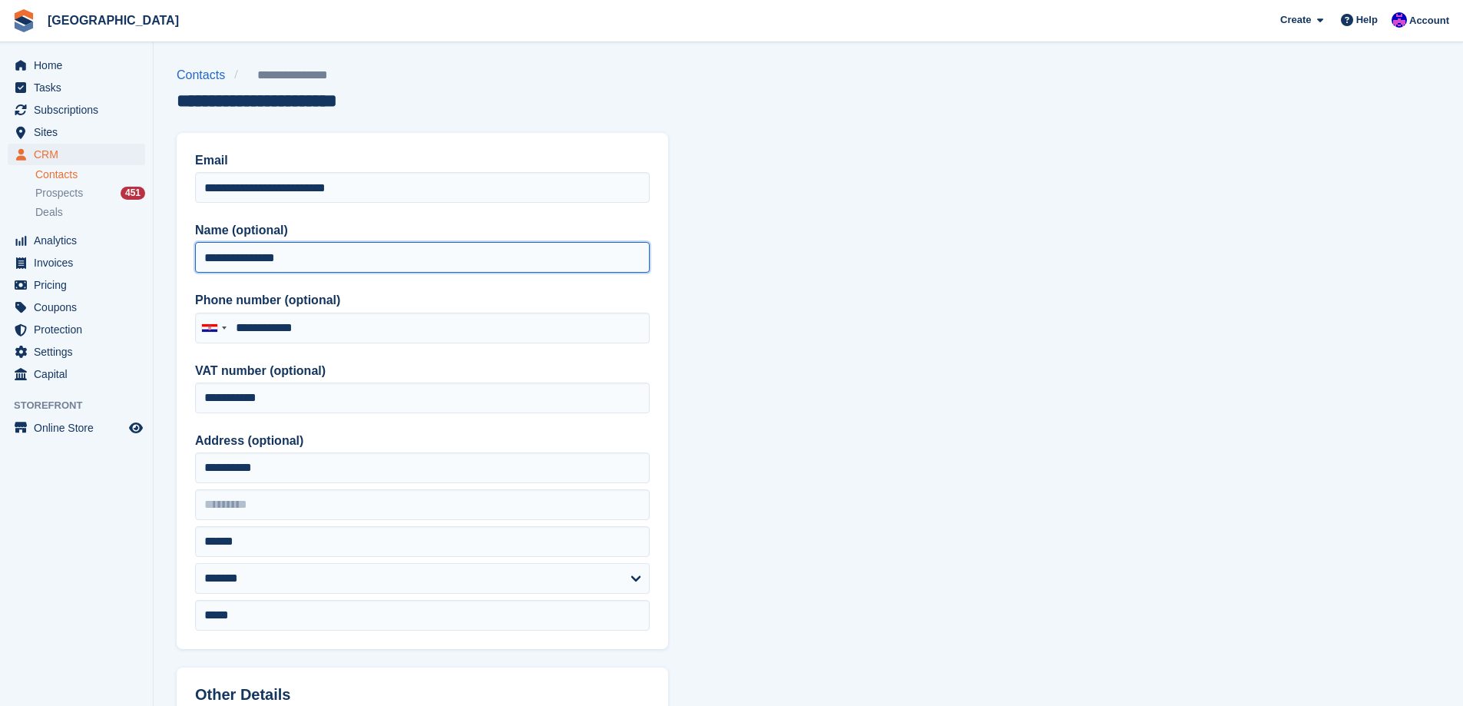
click at [342, 261] on input "**********" at bounding box center [422, 257] width 455 height 31
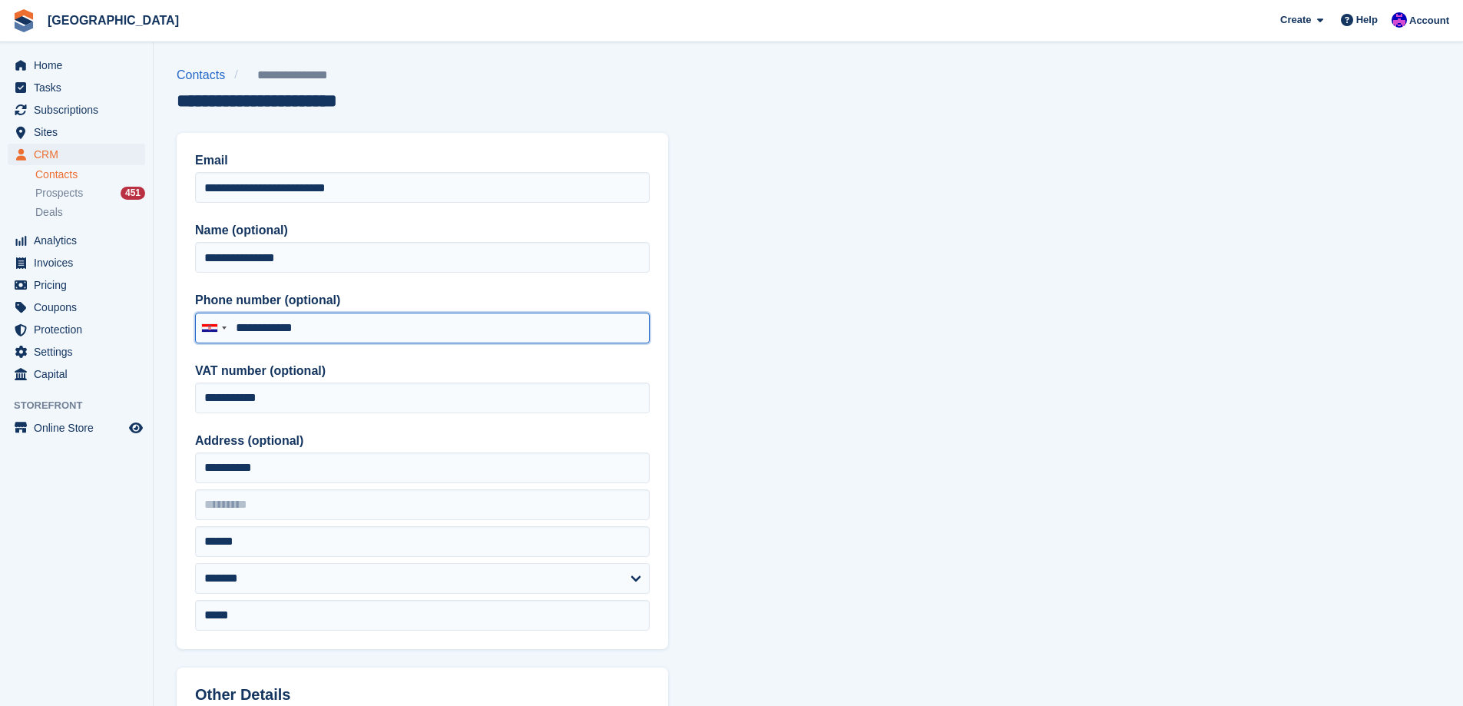
drag, startPoint x: 420, startPoint y: 334, endPoint x: 241, endPoint y: 328, distance: 179.1
click at [241, 328] on input "**********" at bounding box center [422, 328] width 455 height 31
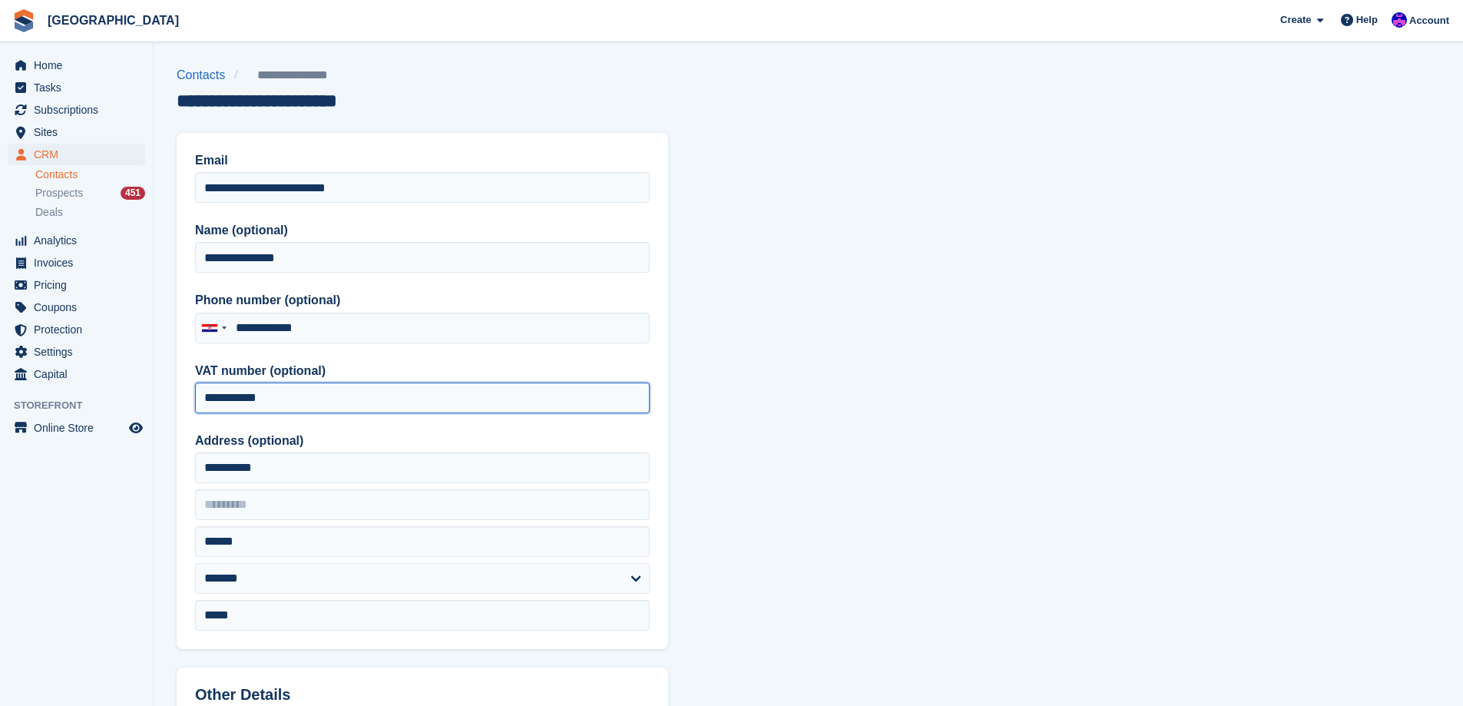
drag, startPoint x: 336, startPoint y: 389, endPoint x: 139, endPoint y: 400, distance: 196.9
click at [141, 400] on div "Home Tasks Subscriptions Subscriptions Subscriptions Price increases NEW Price …" at bounding box center [731, 654] width 1463 height 1309
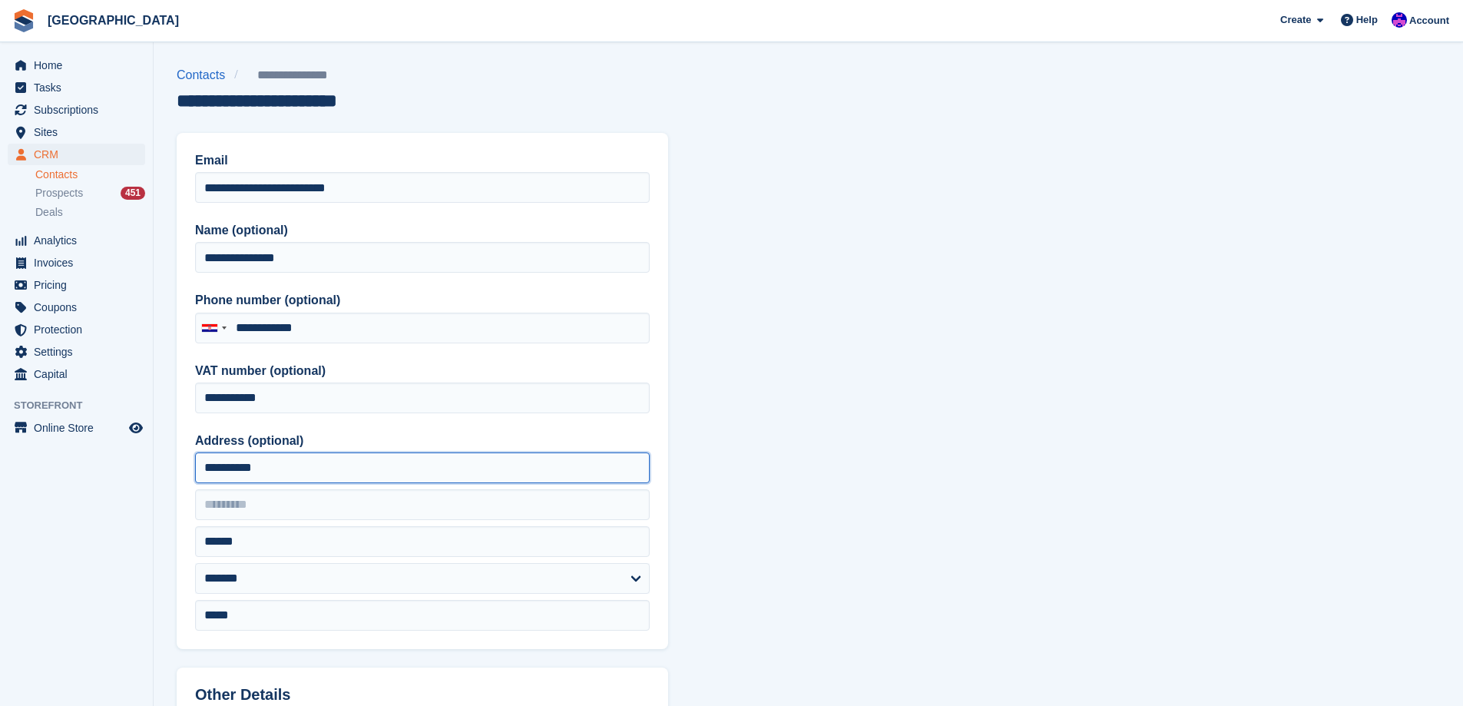
drag, startPoint x: 283, startPoint y: 462, endPoint x: 147, endPoint y: 468, distance: 136.1
click at [147, 468] on div "Home Tasks Subscriptions Subscriptions Subscriptions Price increases NEW Price …" at bounding box center [731, 654] width 1463 height 1309
click at [65, 64] on span "Home" at bounding box center [80, 66] width 92 height 22
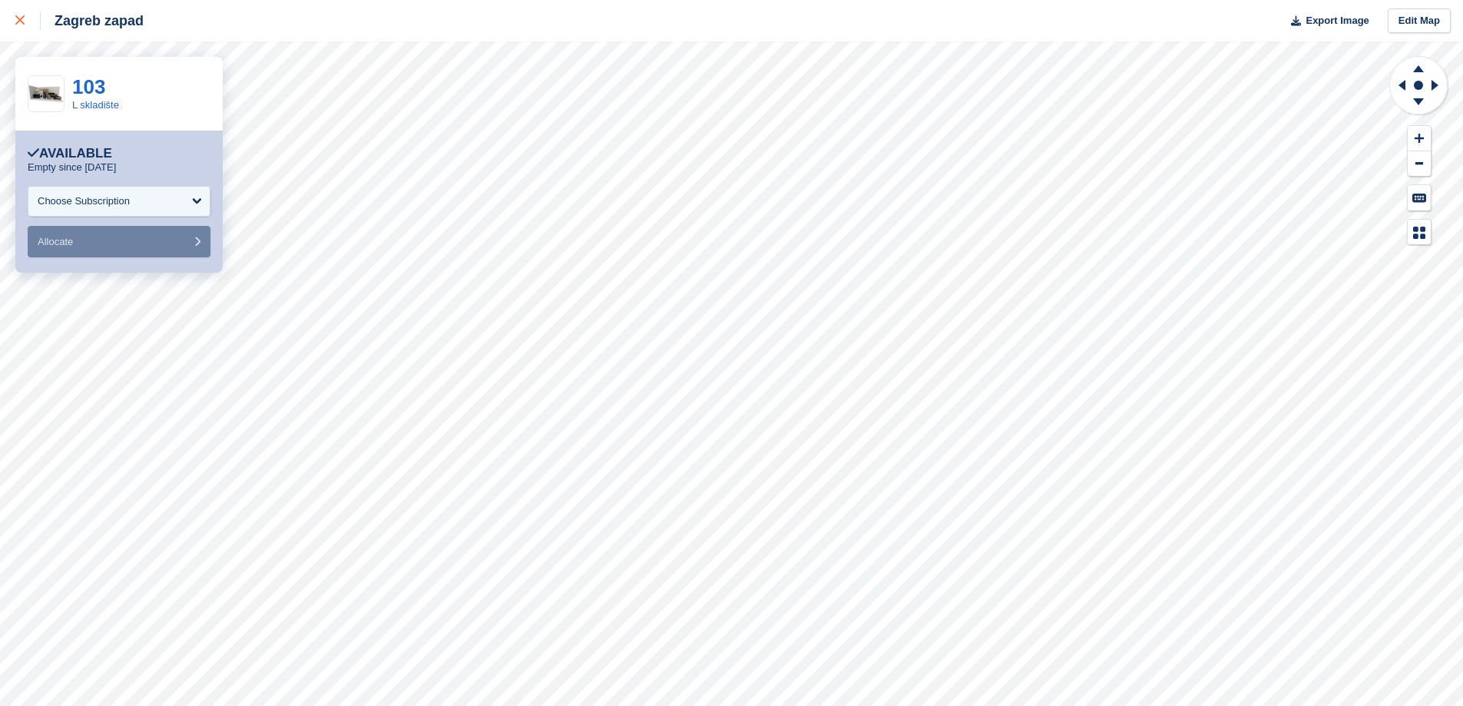
click at [15, 18] on link at bounding box center [20, 20] width 41 height 41
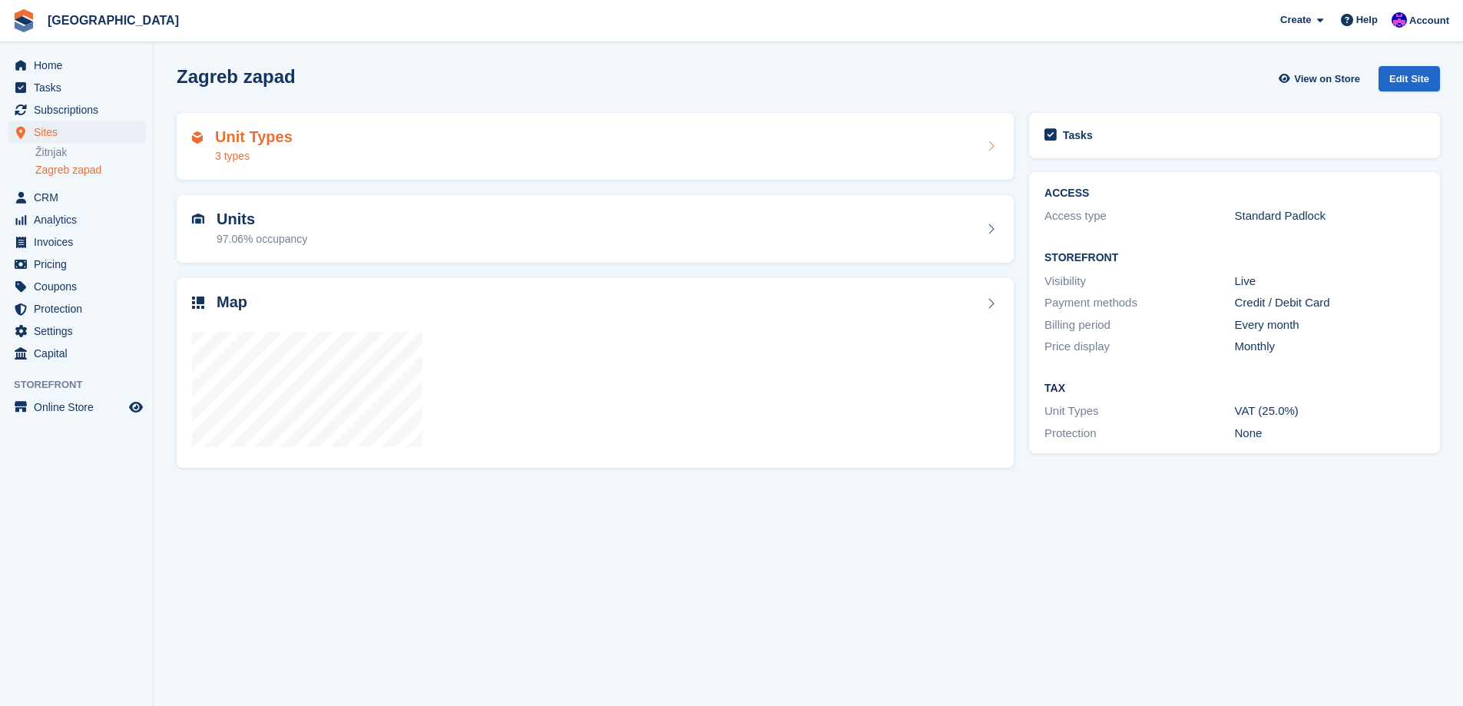
click at [386, 160] on div "Unit Types 3 types" at bounding box center [595, 146] width 806 height 37
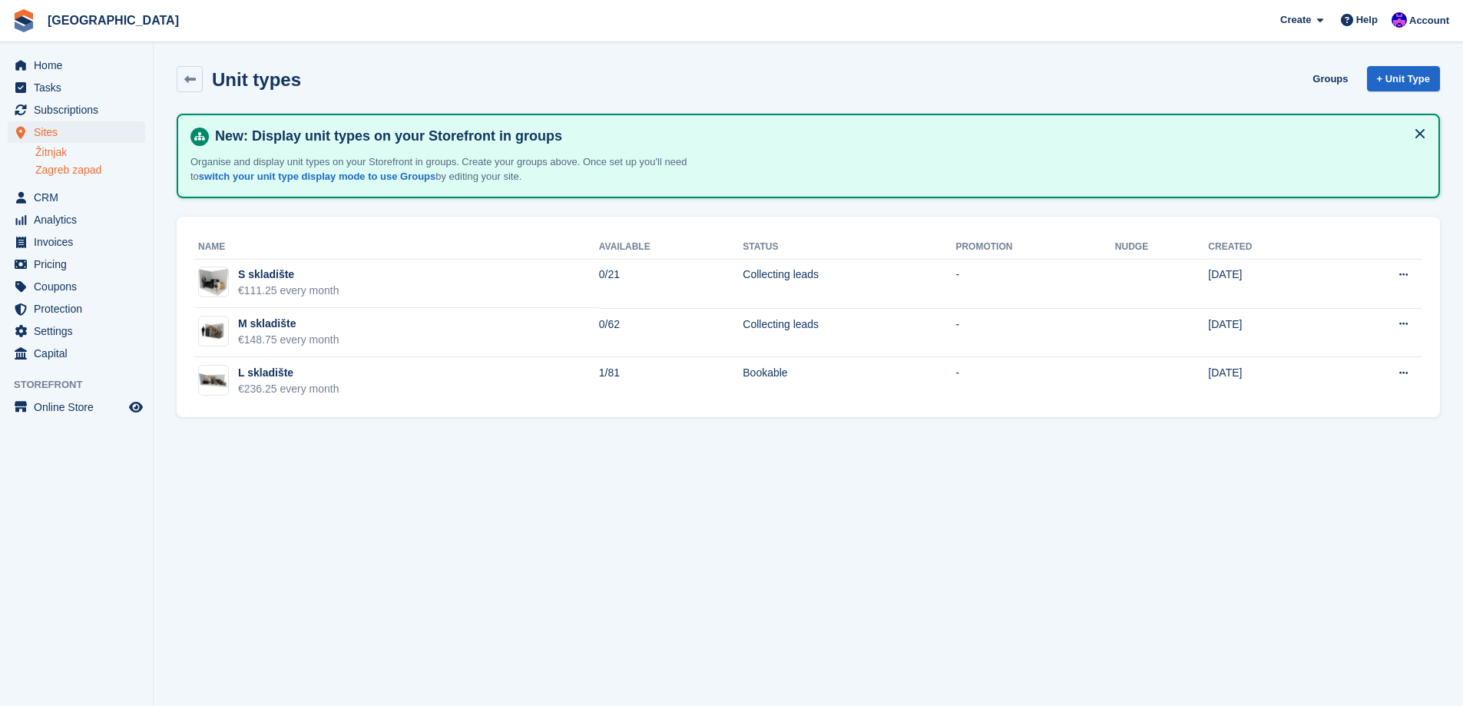
click at [68, 153] on link "Žitnjak" at bounding box center [90, 152] width 110 height 15
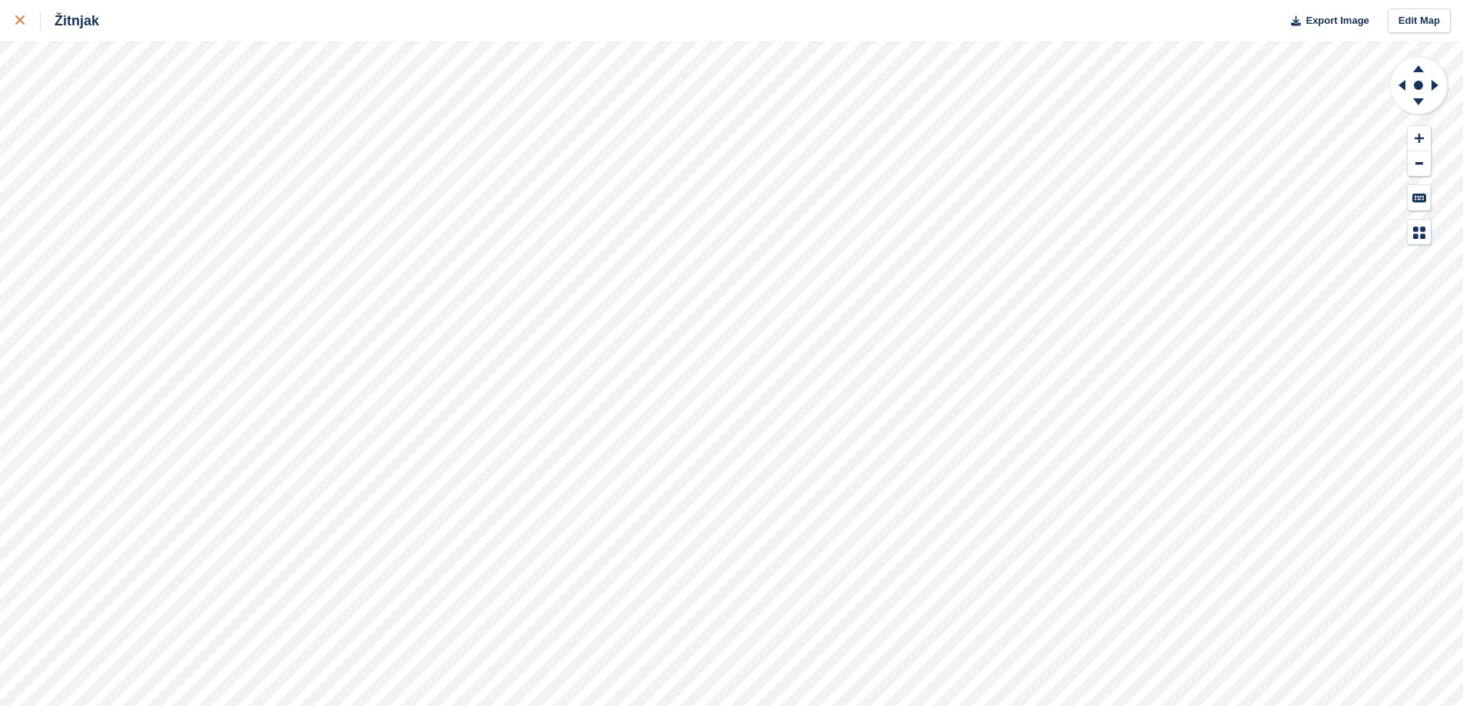
click at [26, 22] on div at bounding box center [27, 21] width 25 height 18
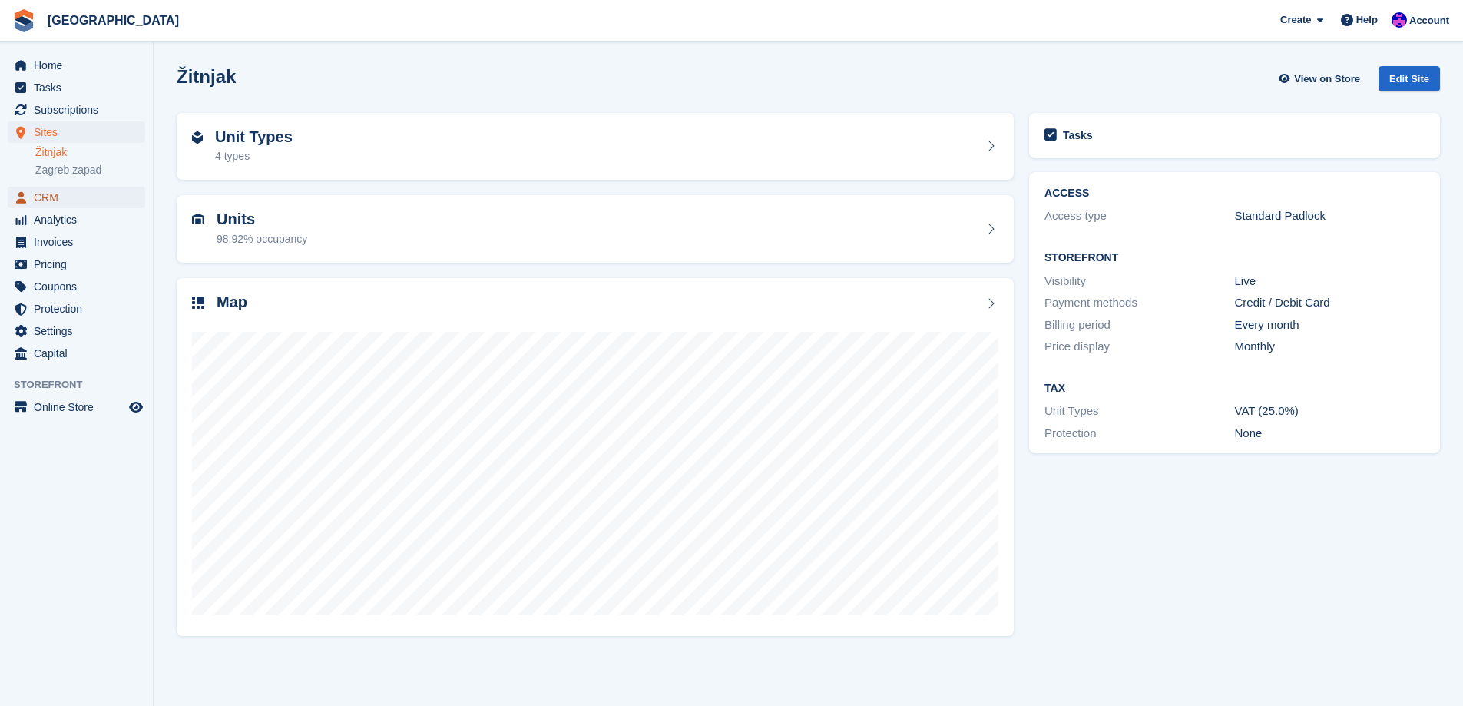
click at [71, 203] on span "CRM" at bounding box center [80, 198] width 92 height 22
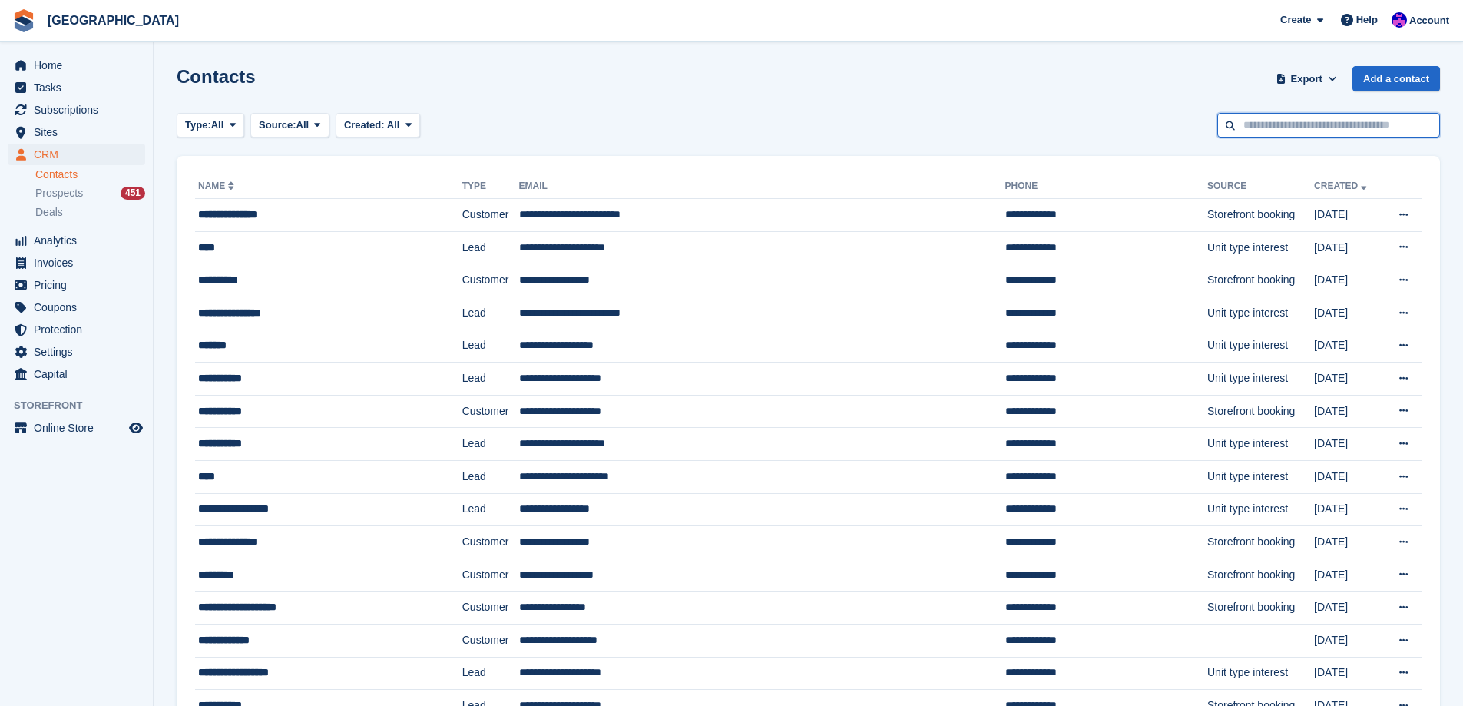
click at [1265, 122] on input "text" at bounding box center [1328, 125] width 223 height 25
type input "*****"
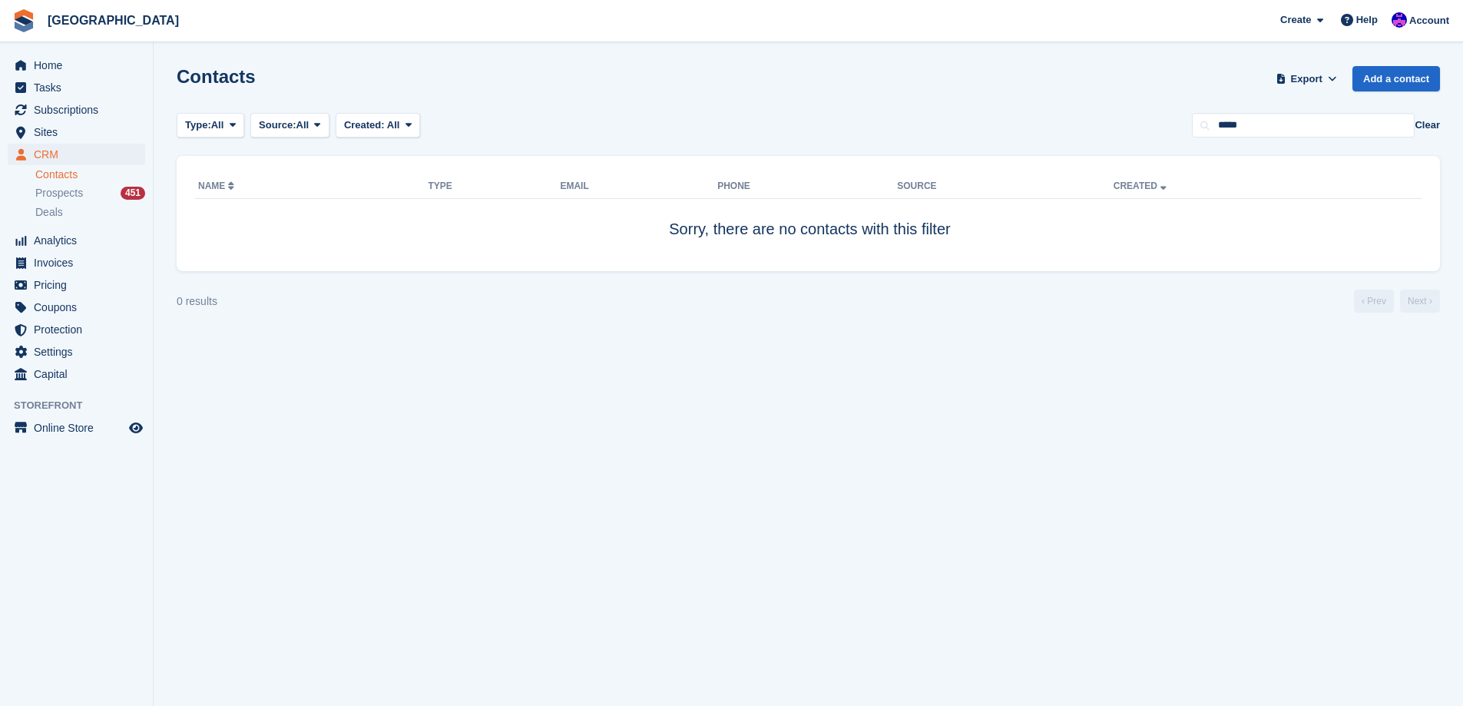
click at [727, 405] on section "Contacts Export Export Contacts Export a CSV of all Contacts which match the cu…" at bounding box center [809, 353] width 1310 height 706
click at [57, 60] on span "Home" at bounding box center [80, 66] width 92 height 22
